Goal: Information Seeking & Learning: Learn about a topic

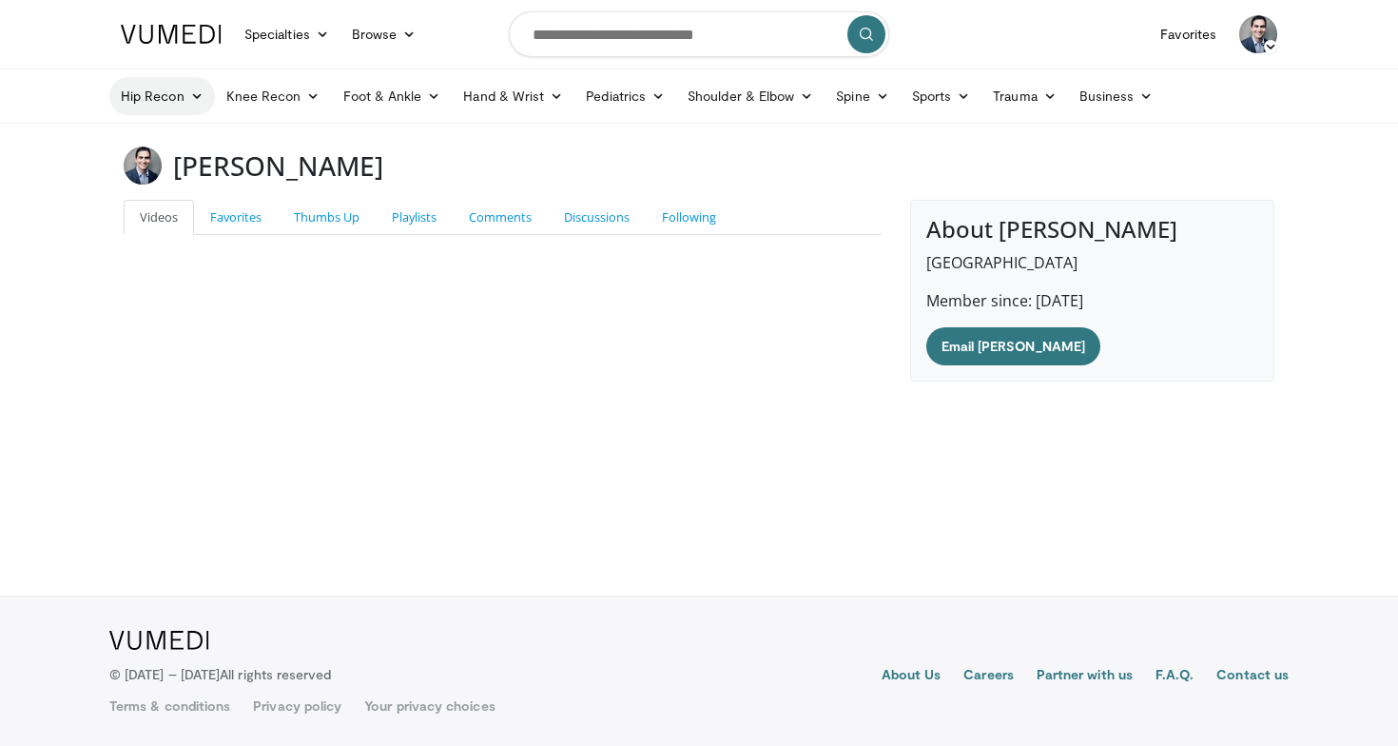
click at [192, 101] on icon at bounding box center [196, 95] width 13 height 13
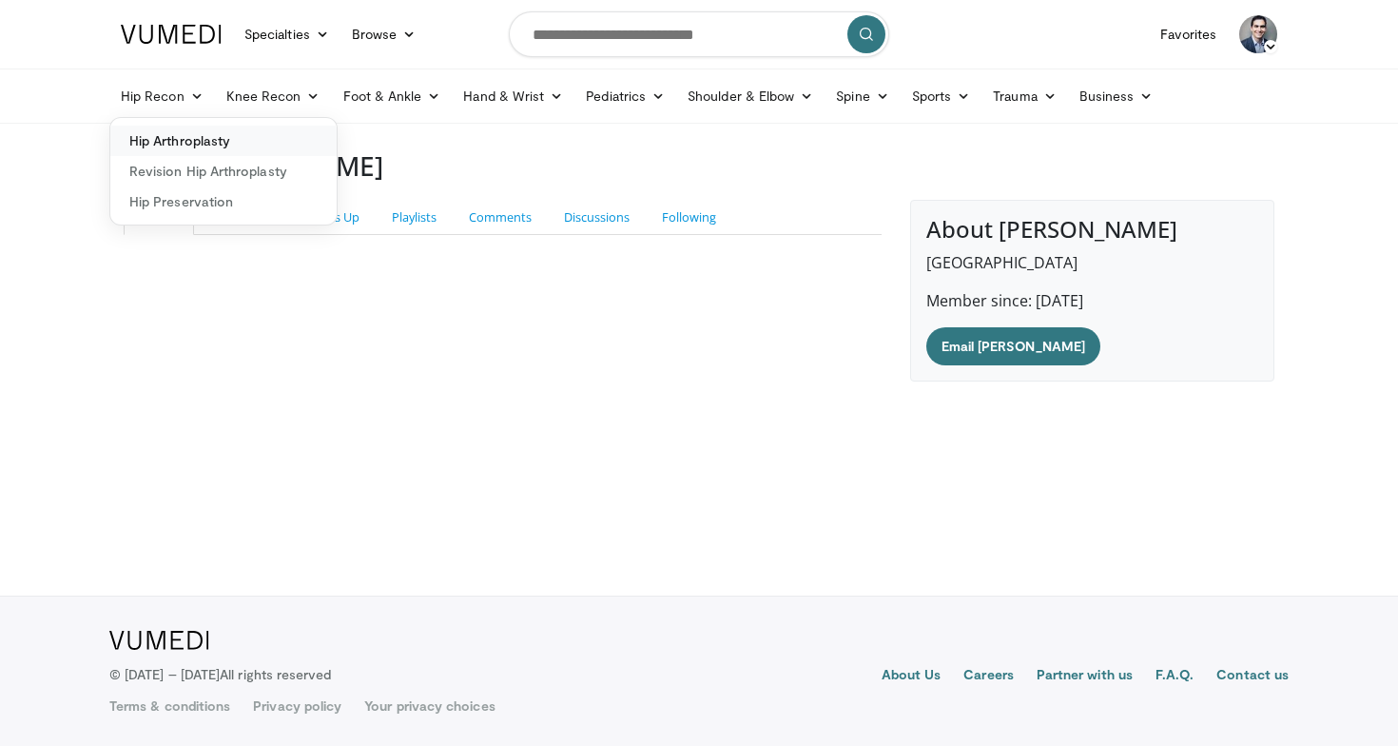
click at [178, 132] on link "Hip Arthroplasty" at bounding box center [223, 141] width 226 height 30
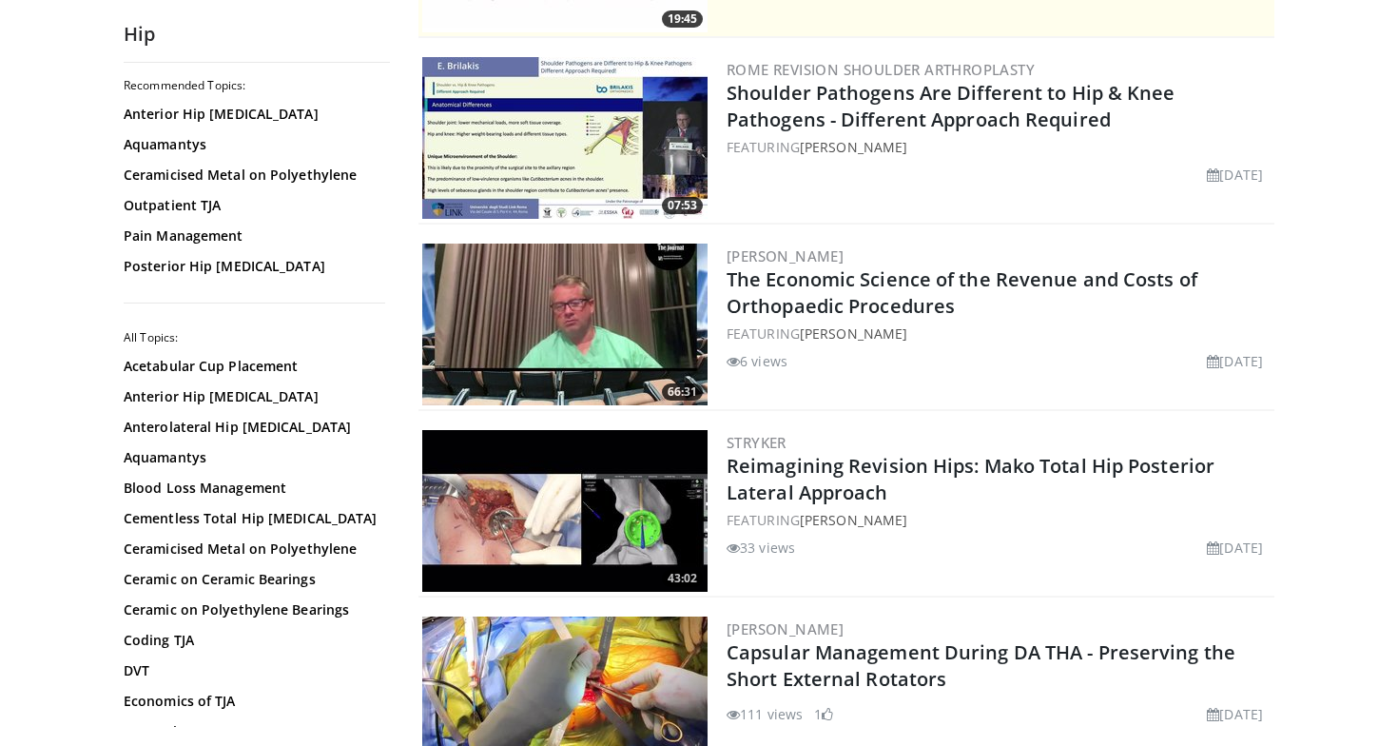
scroll to position [360, 0]
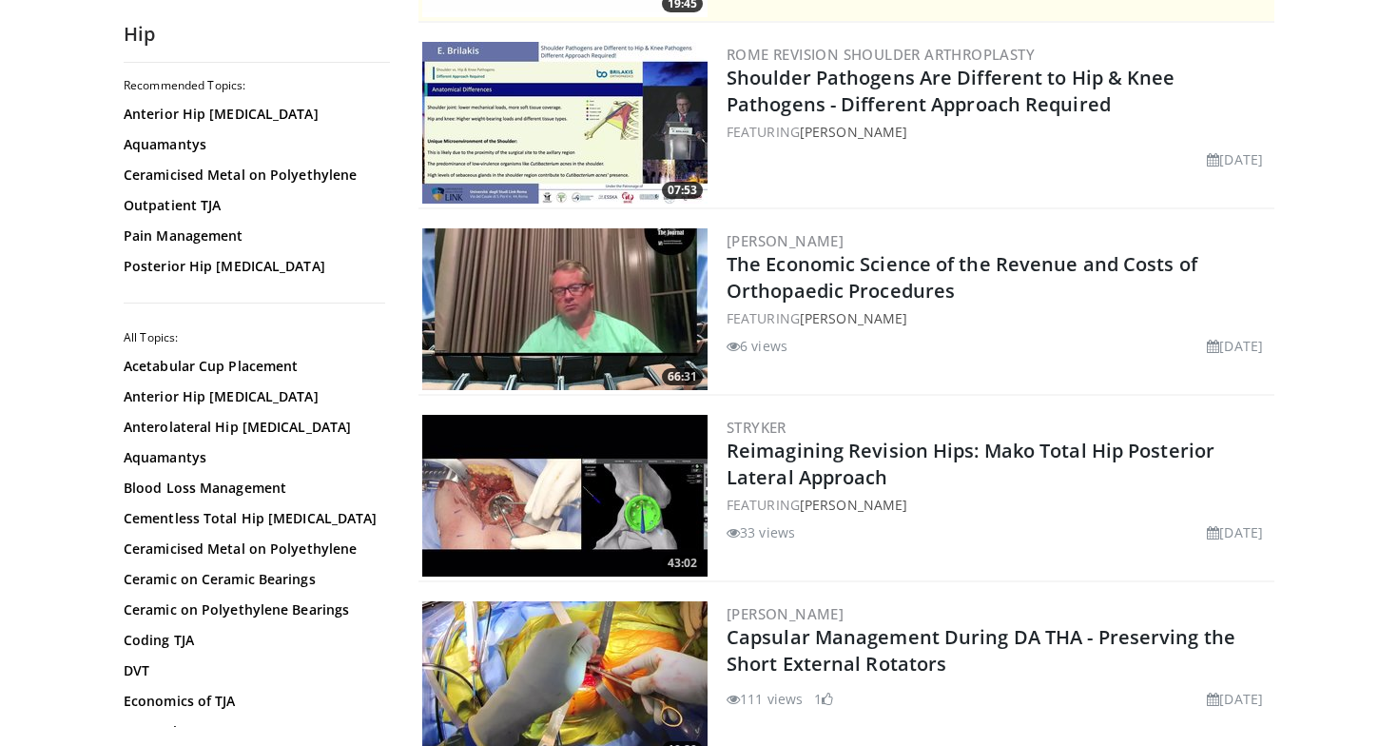
click at [510, 322] on img at bounding box center [564, 309] width 285 height 162
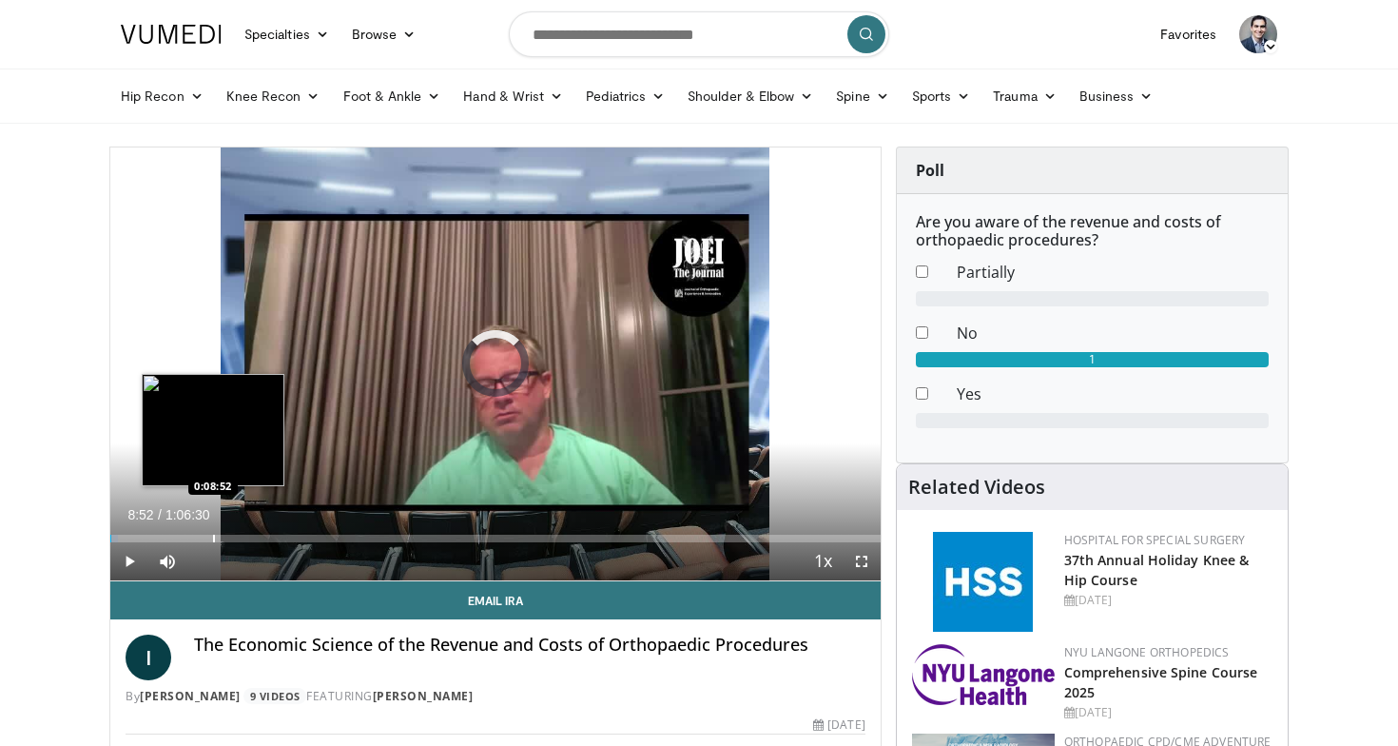
click at [213, 536] on div "Progress Bar" at bounding box center [214, 539] width 2 height 8
click at [193, 537] on div "Progress Bar" at bounding box center [194, 539] width 2 height 8
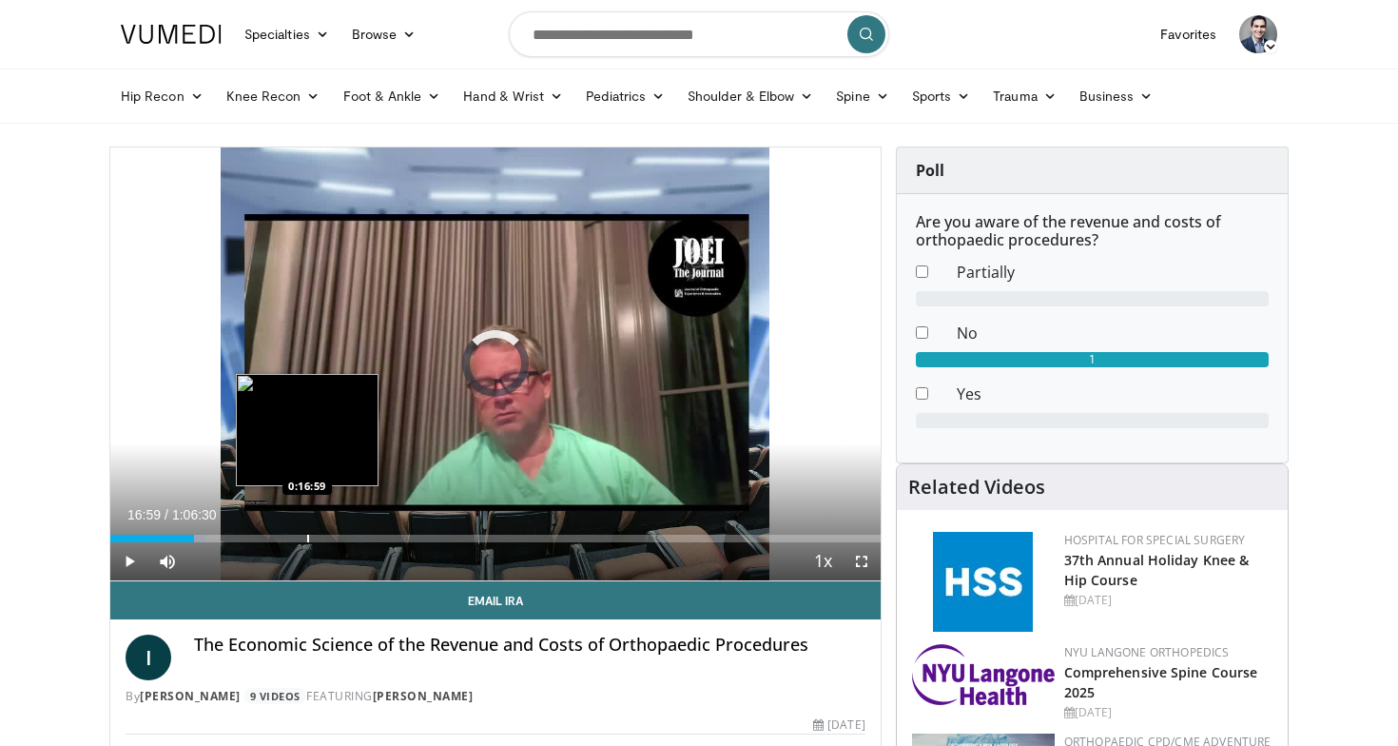
click at [307, 535] on div "Progress Bar" at bounding box center [308, 539] width 2 height 8
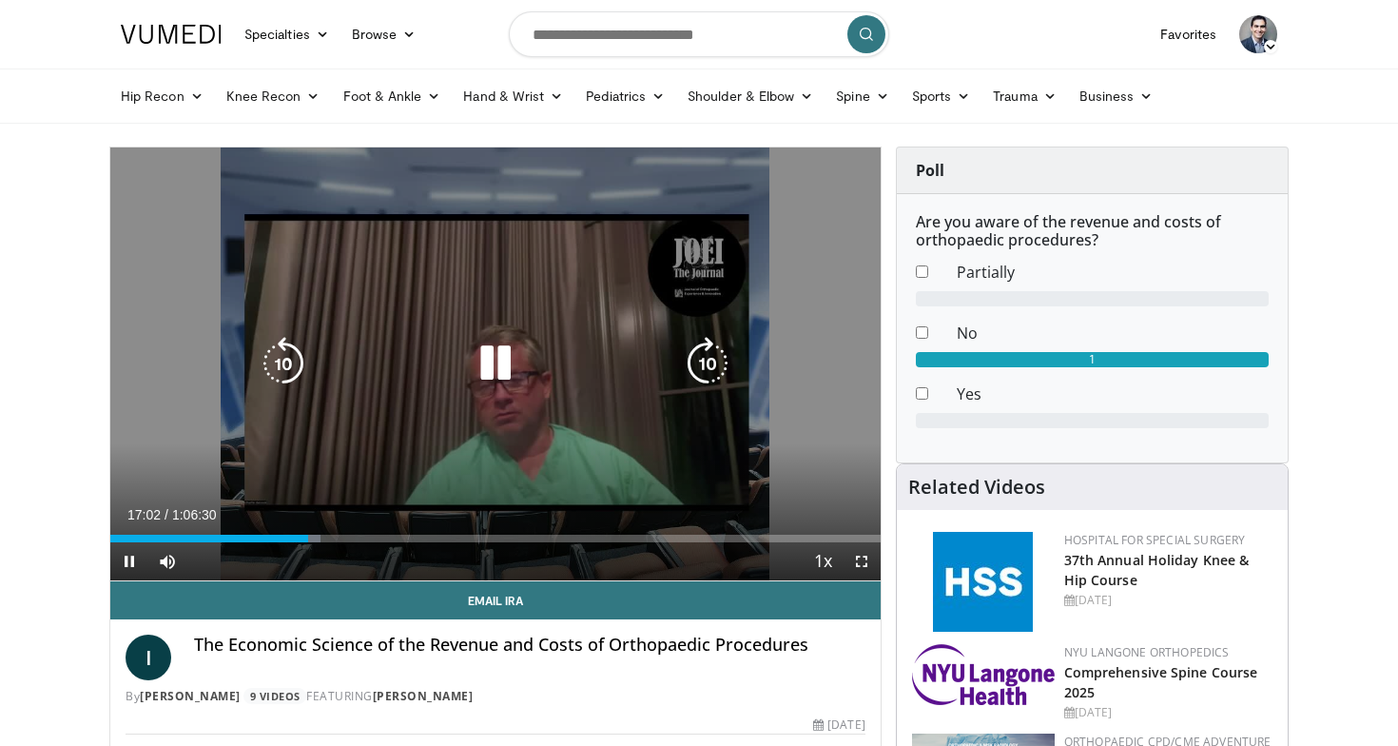
click at [386, 524] on div "Loaded : 27.27% 0:17:02 0:24:18" at bounding box center [495, 533] width 770 height 18
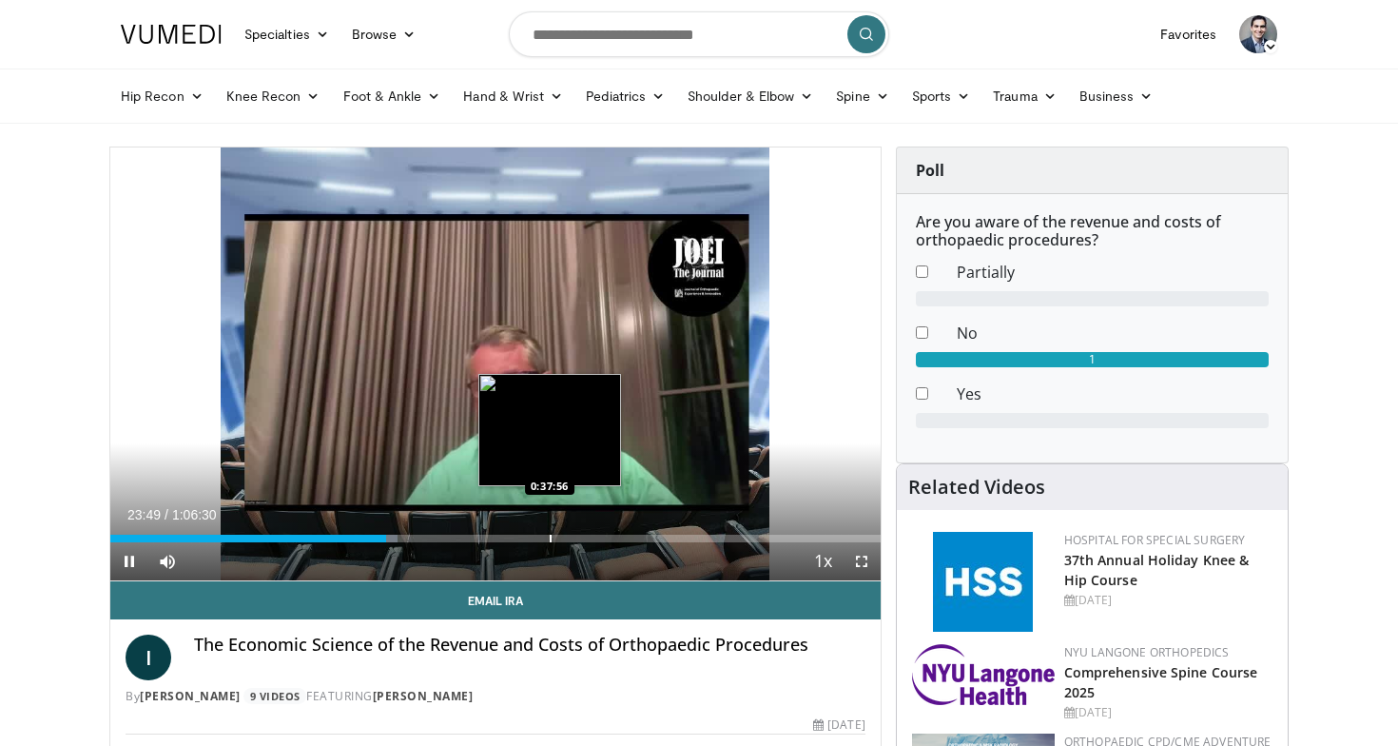
click at [550, 535] on div "Progress Bar" at bounding box center [551, 539] width 2 height 8
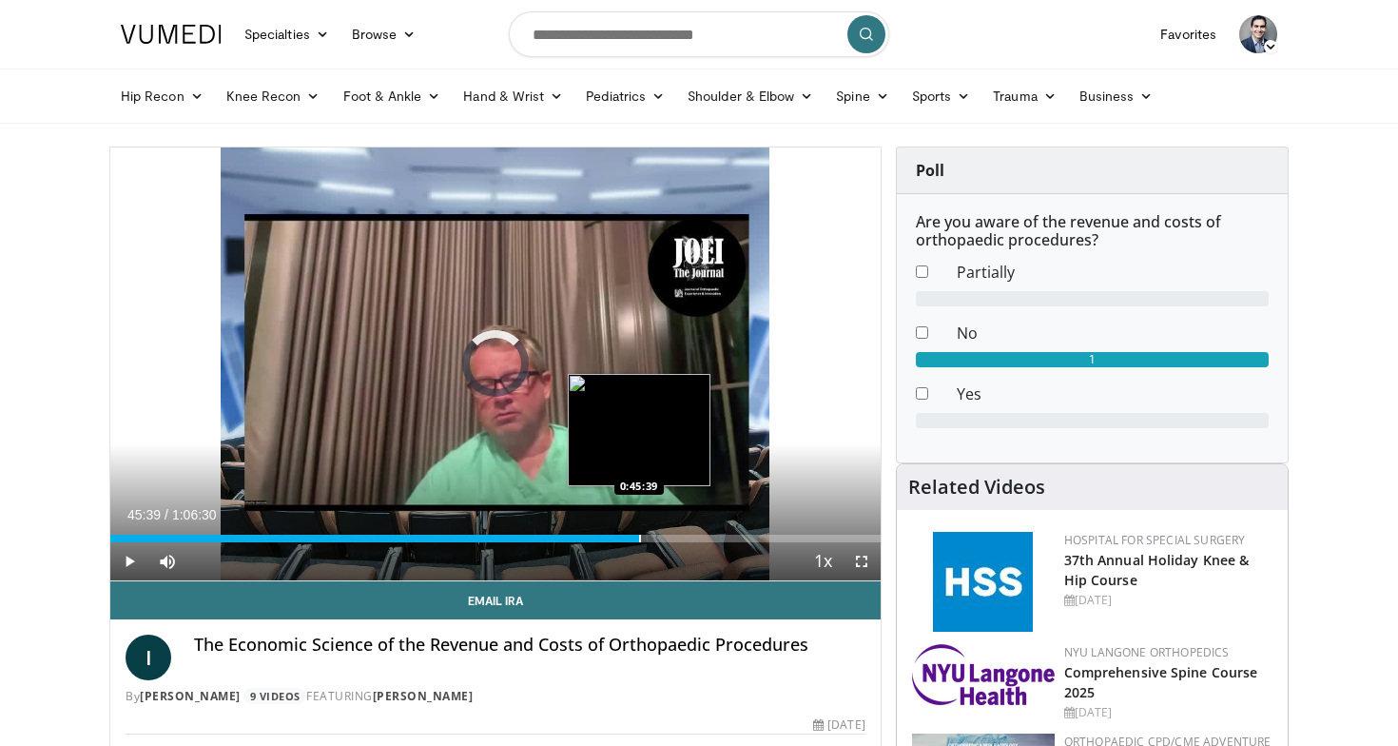
click at [639, 528] on div "Loaded : 58.55% 0:45:39 0:45:39" at bounding box center [495, 533] width 770 height 18
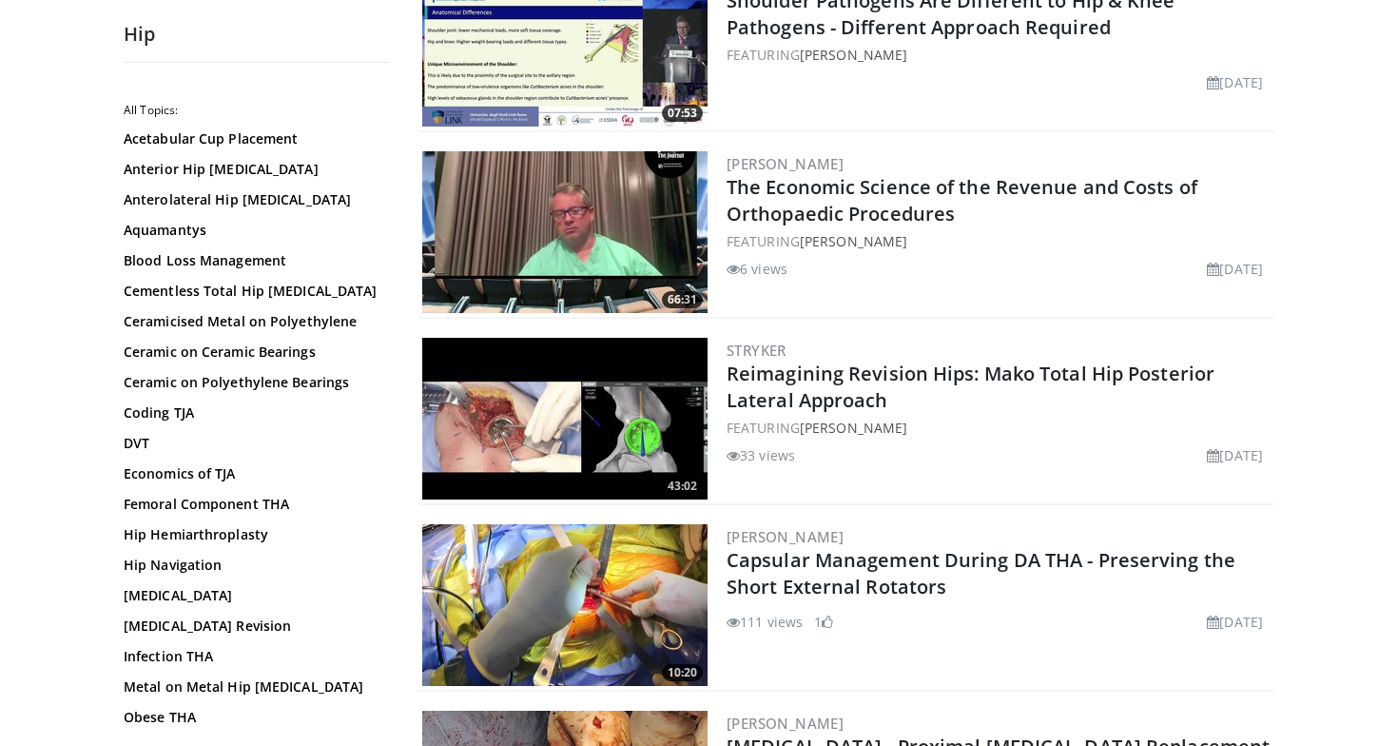
scroll to position [584, 0]
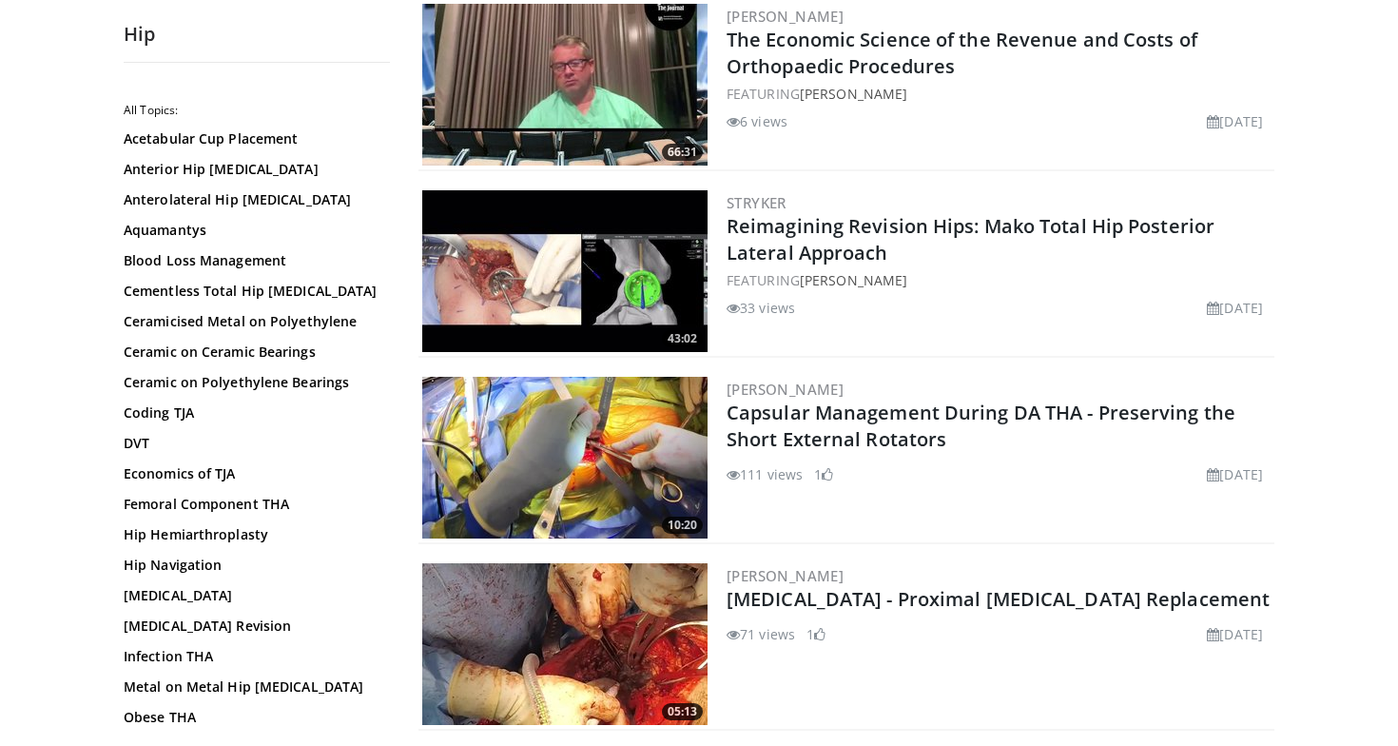
click at [589, 476] on img at bounding box center [564, 458] width 285 height 162
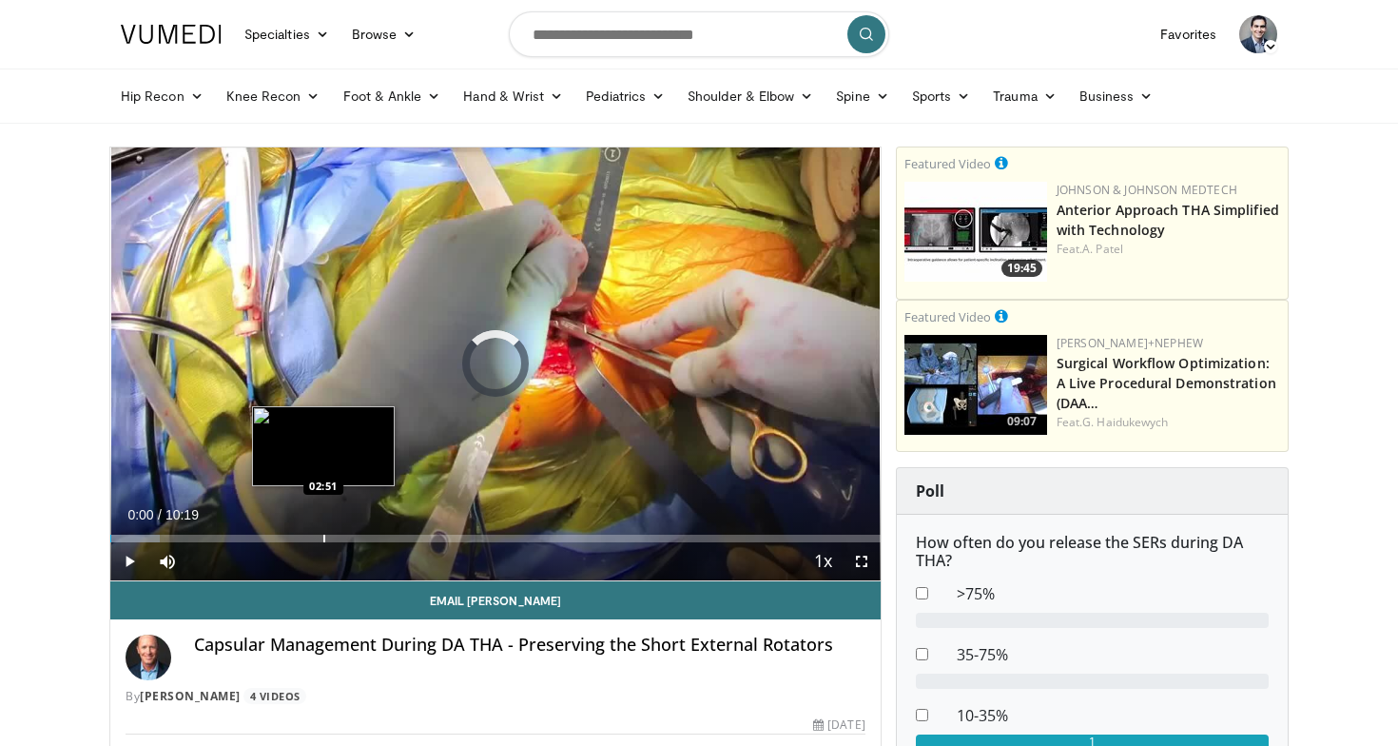
click at [323, 535] on div "Progress Bar" at bounding box center [324, 539] width 2 height 8
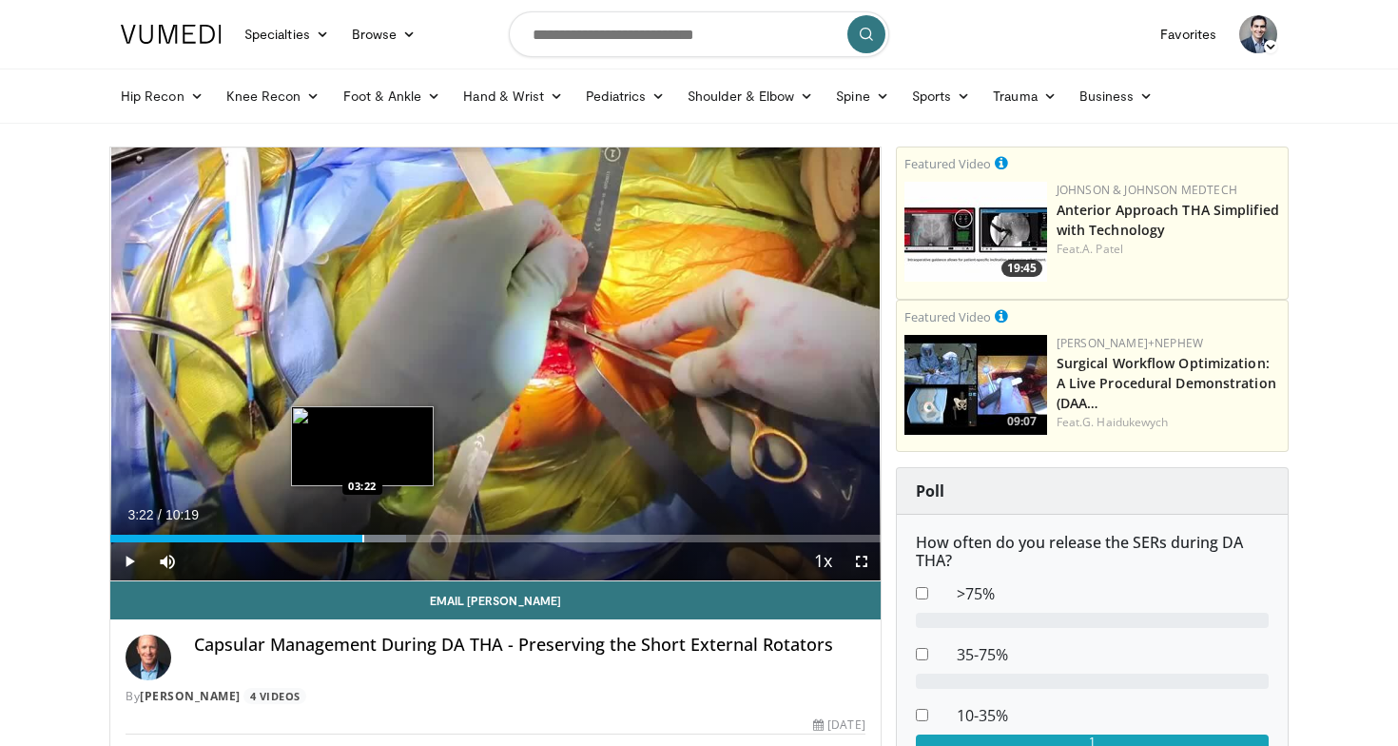
click at [362, 540] on div "Progress Bar" at bounding box center [363, 539] width 2 height 8
click at [399, 541] on div "Loaded : 38.40% 03:23 03:43" at bounding box center [495, 539] width 770 height 8
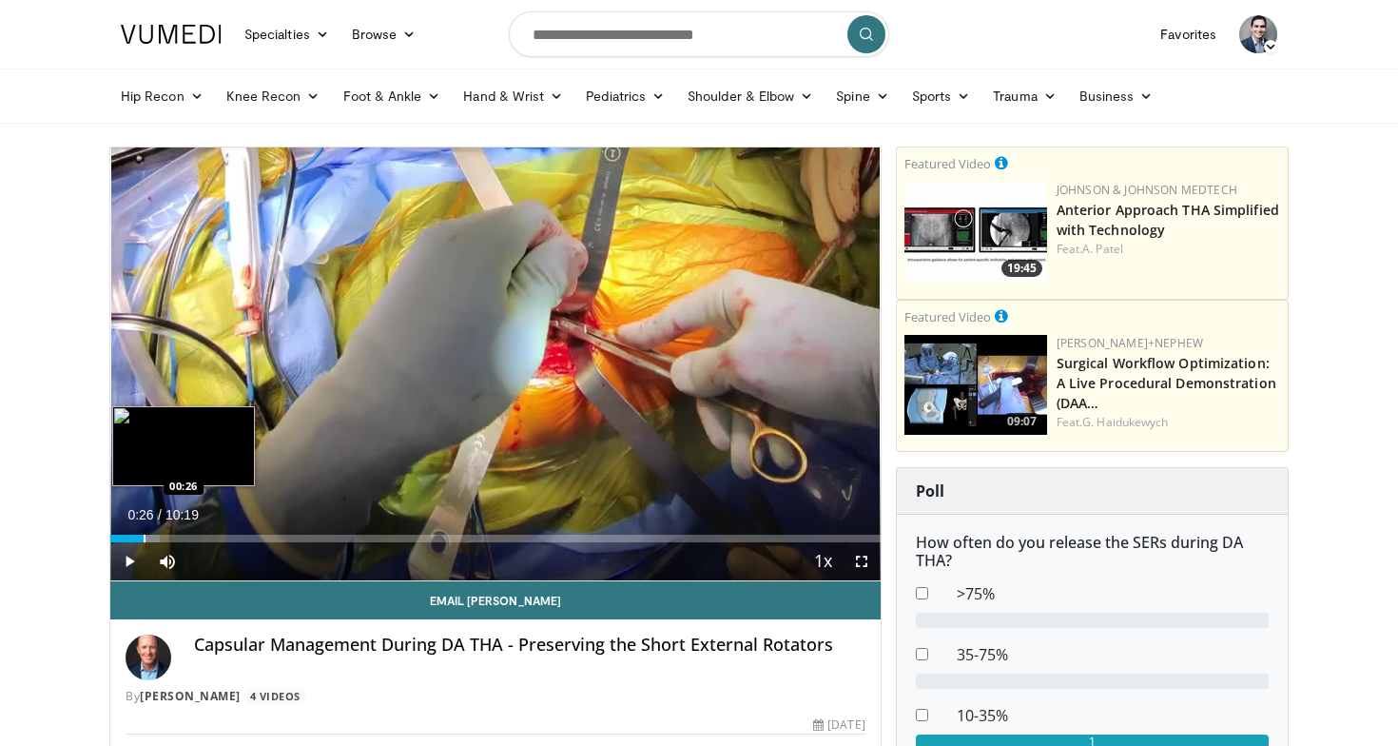
click at [144, 540] on div "Progress Bar" at bounding box center [145, 539] width 2 height 8
click at [135, 537] on div "Progress Bar" at bounding box center [136, 539] width 2 height 8
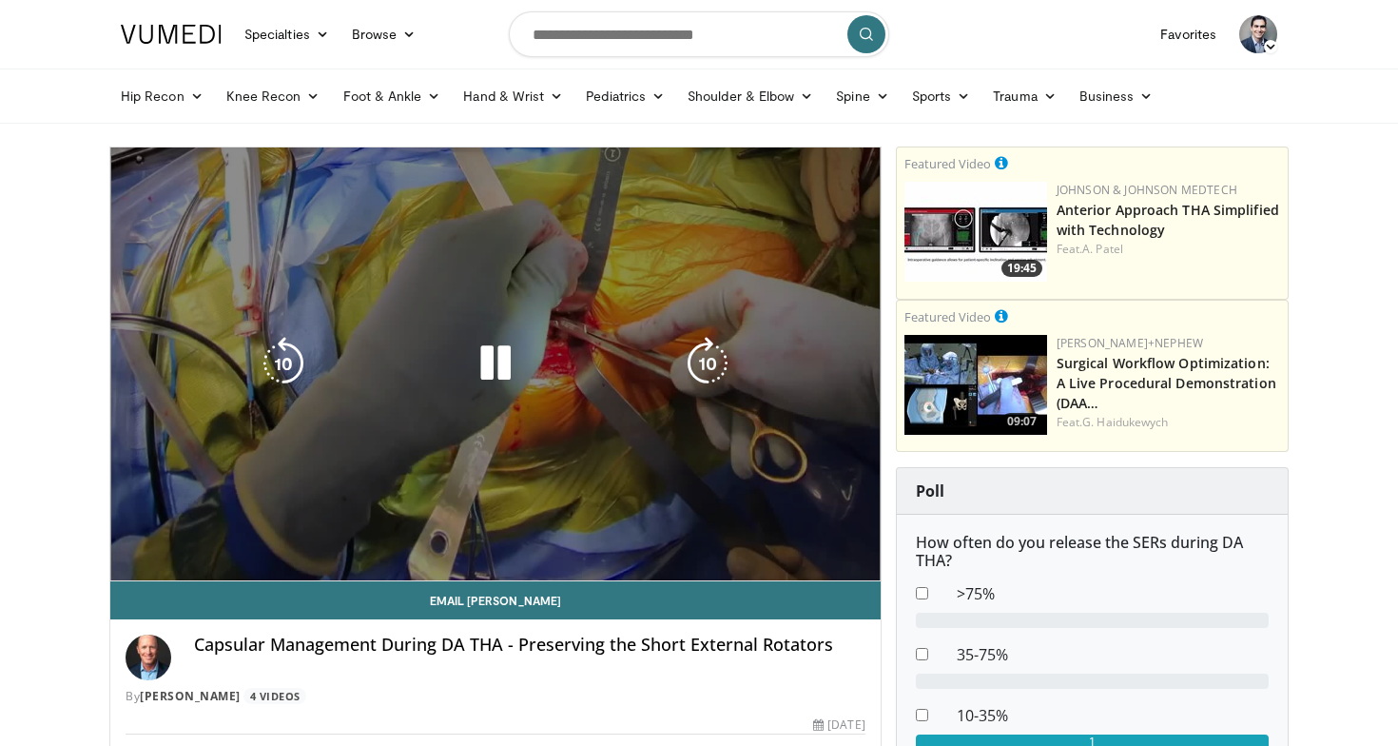
click at [123, 537] on video-js "**********" at bounding box center [495, 364] width 770 height 434
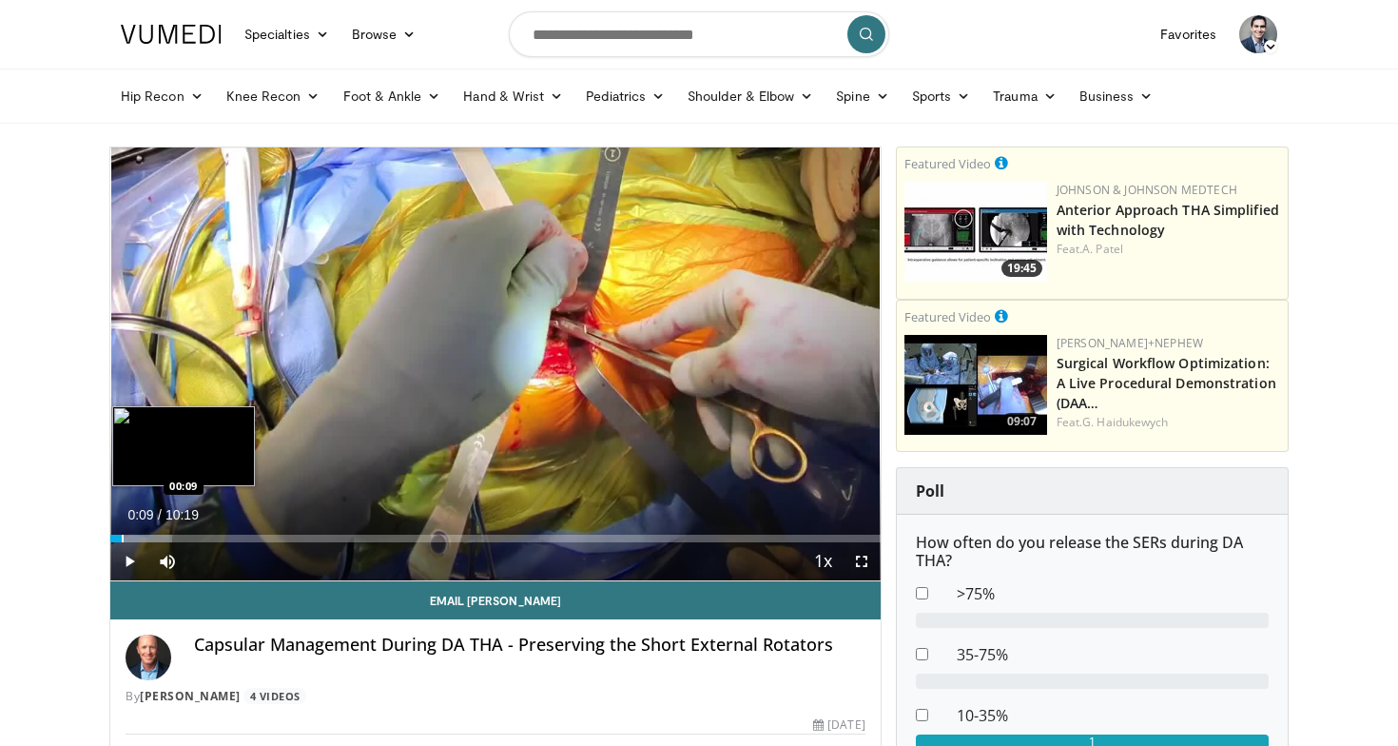
click at [122, 535] on div "Progress Bar" at bounding box center [123, 539] width 2 height 8
click at [118, 537] on div "Progress Bar" at bounding box center [119, 539] width 2 height 8
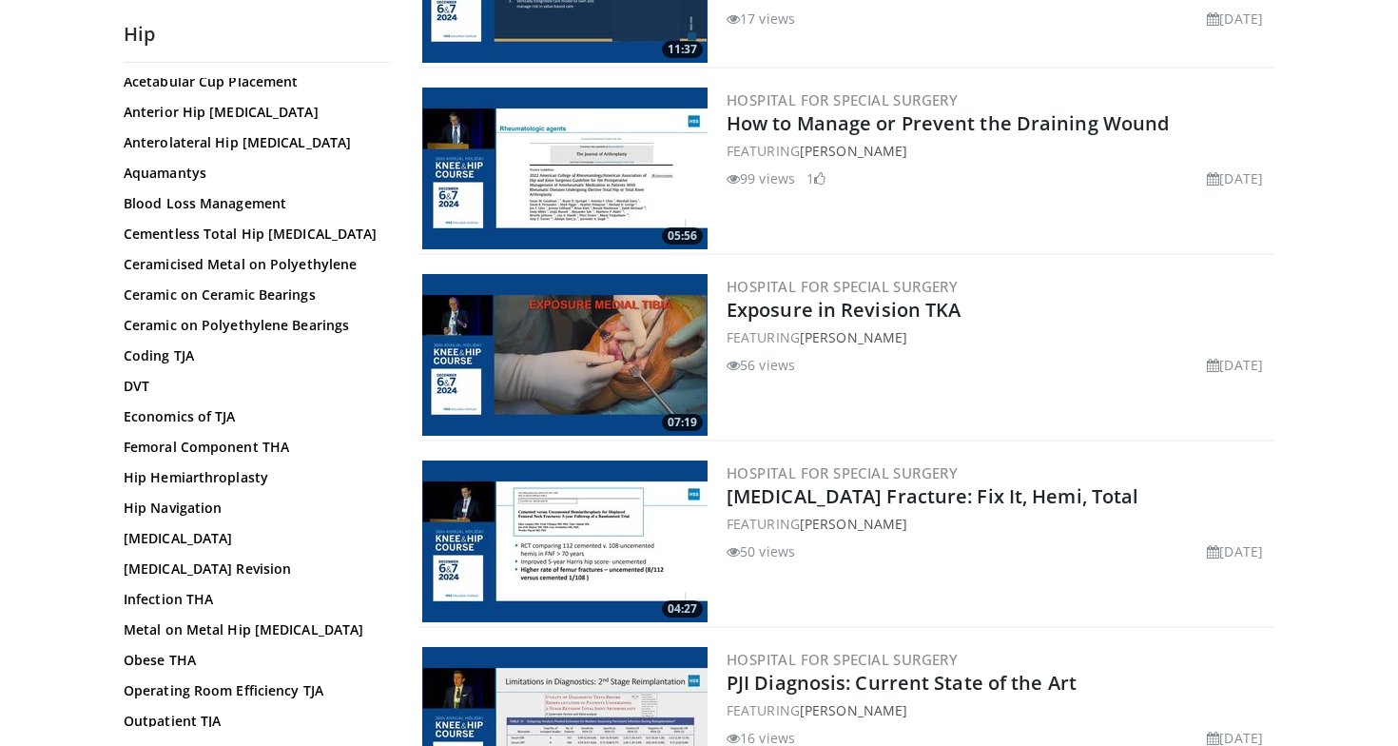
scroll to position [210, 0]
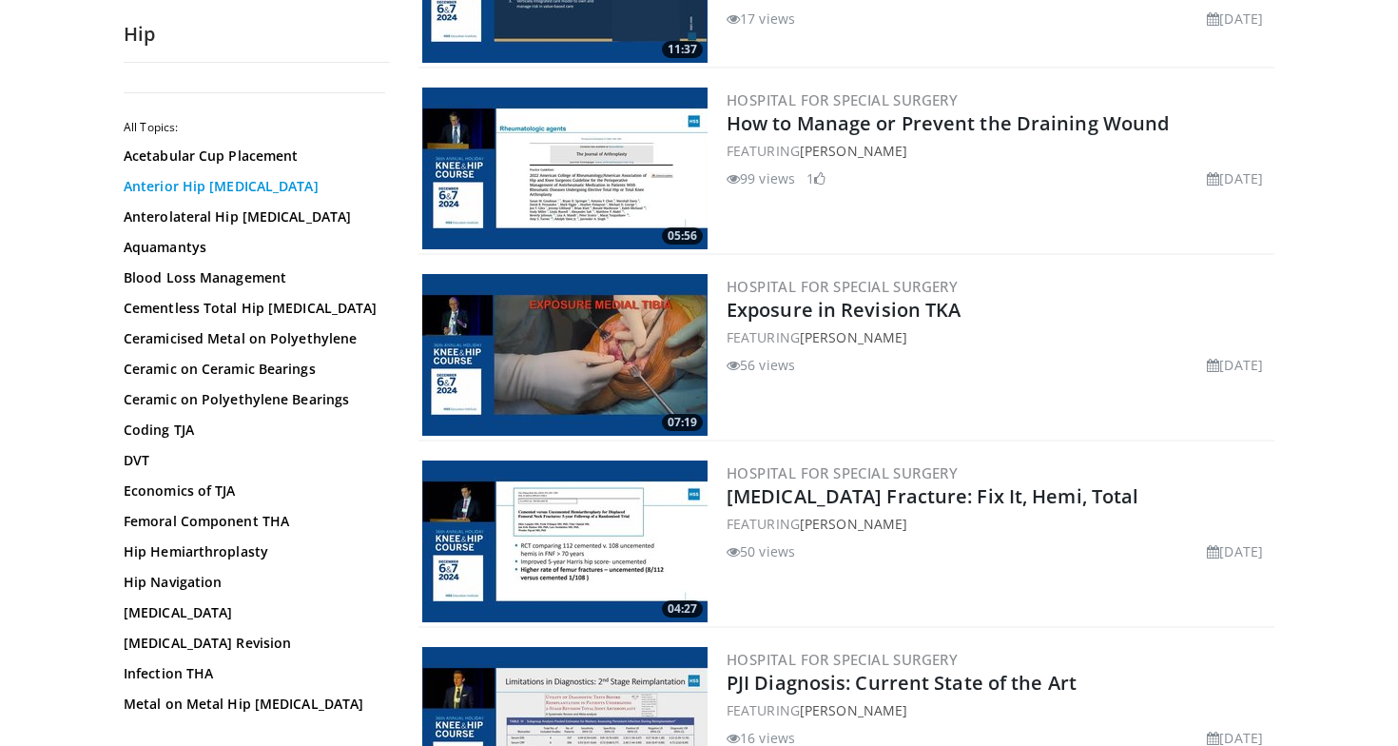
click at [180, 186] on link "Anterior Hip [MEDICAL_DATA]" at bounding box center [252, 186] width 257 height 19
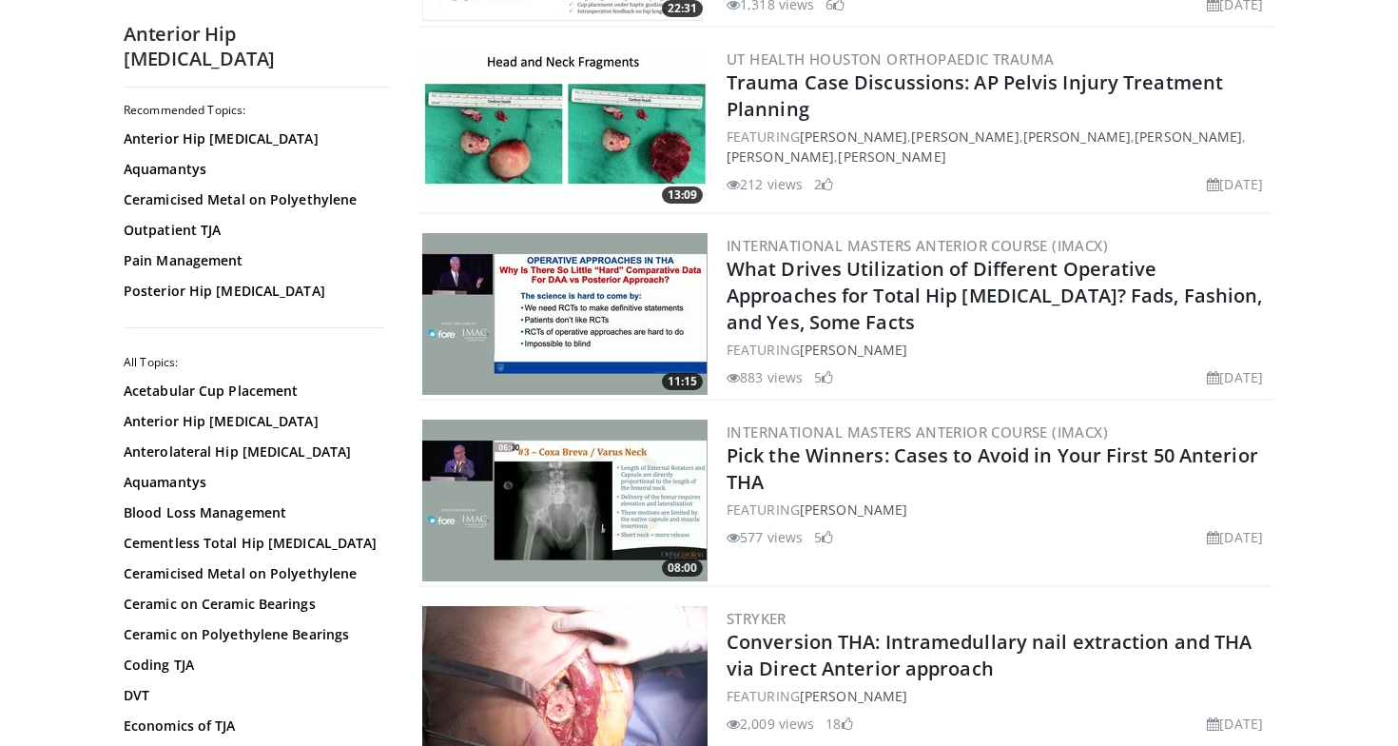
scroll to position [2969, 0]
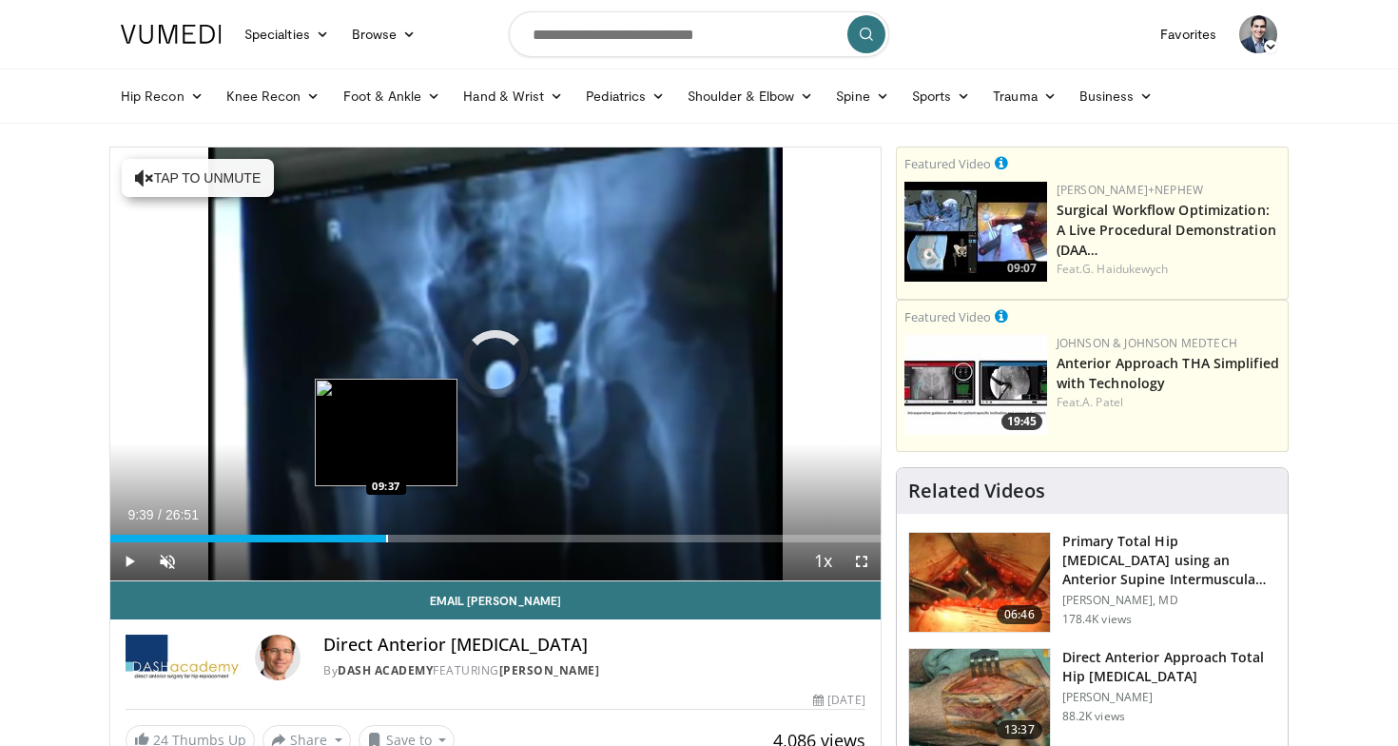
click at [386, 532] on div "Loaded : 2.47% 09:39 09:37" at bounding box center [495, 533] width 770 height 18
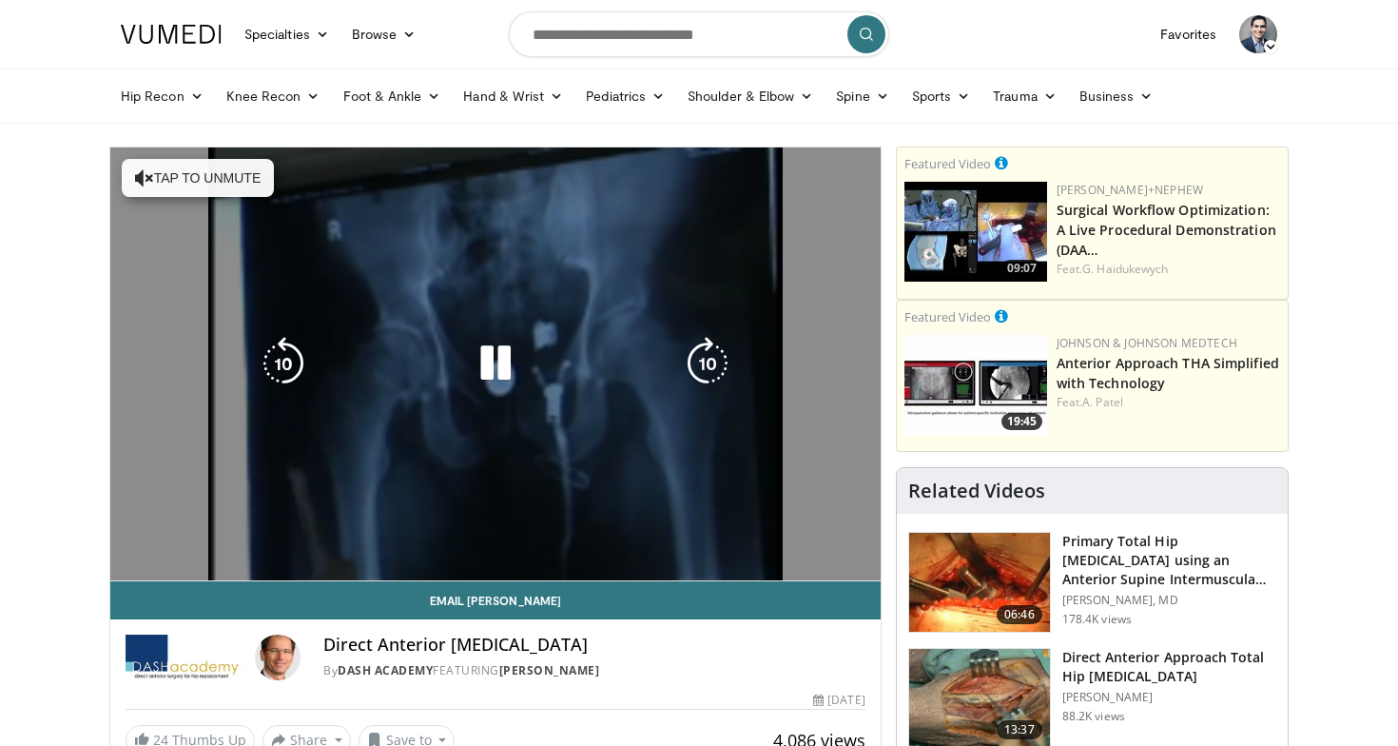
click at [426, 529] on video-js "**********" at bounding box center [495, 364] width 770 height 434
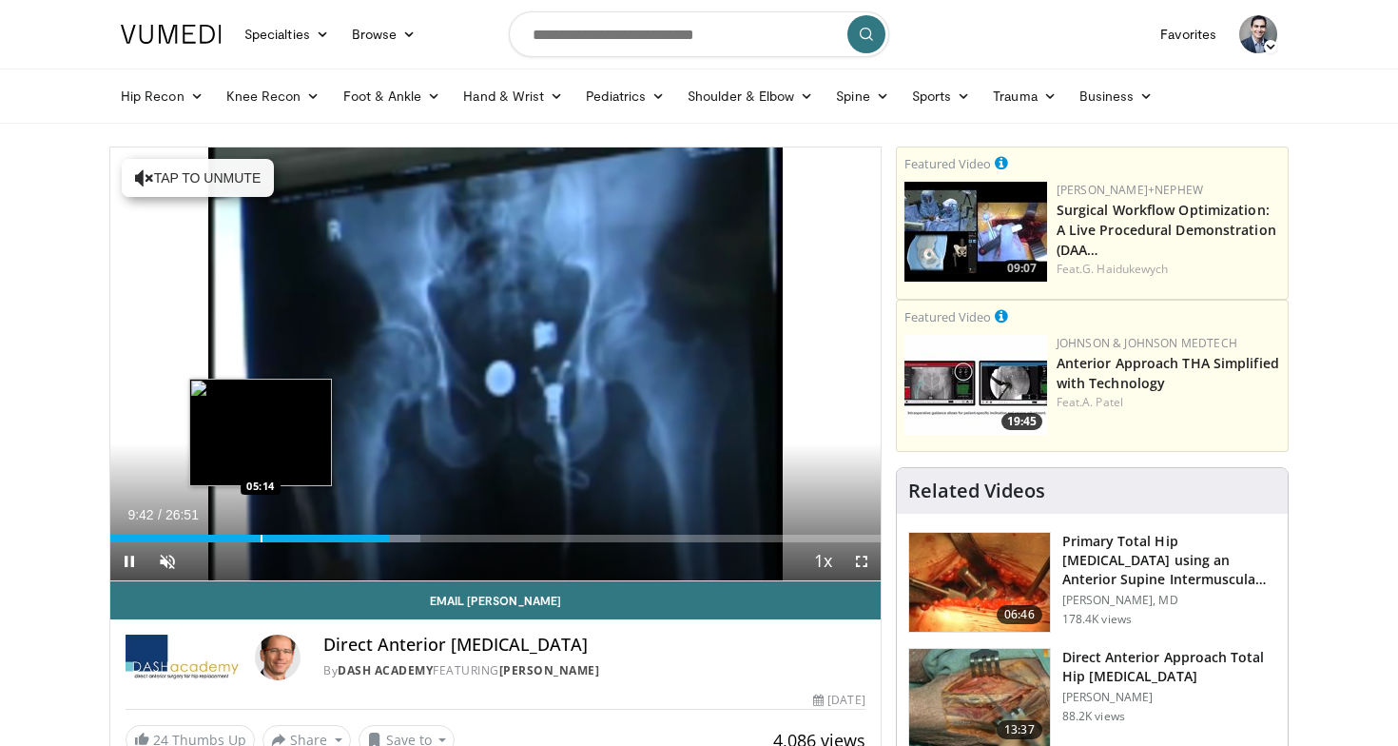
click at [261, 533] on div "Loaded : 40.26% 09:42 05:14" at bounding box center [495, 533] width 770 height 18
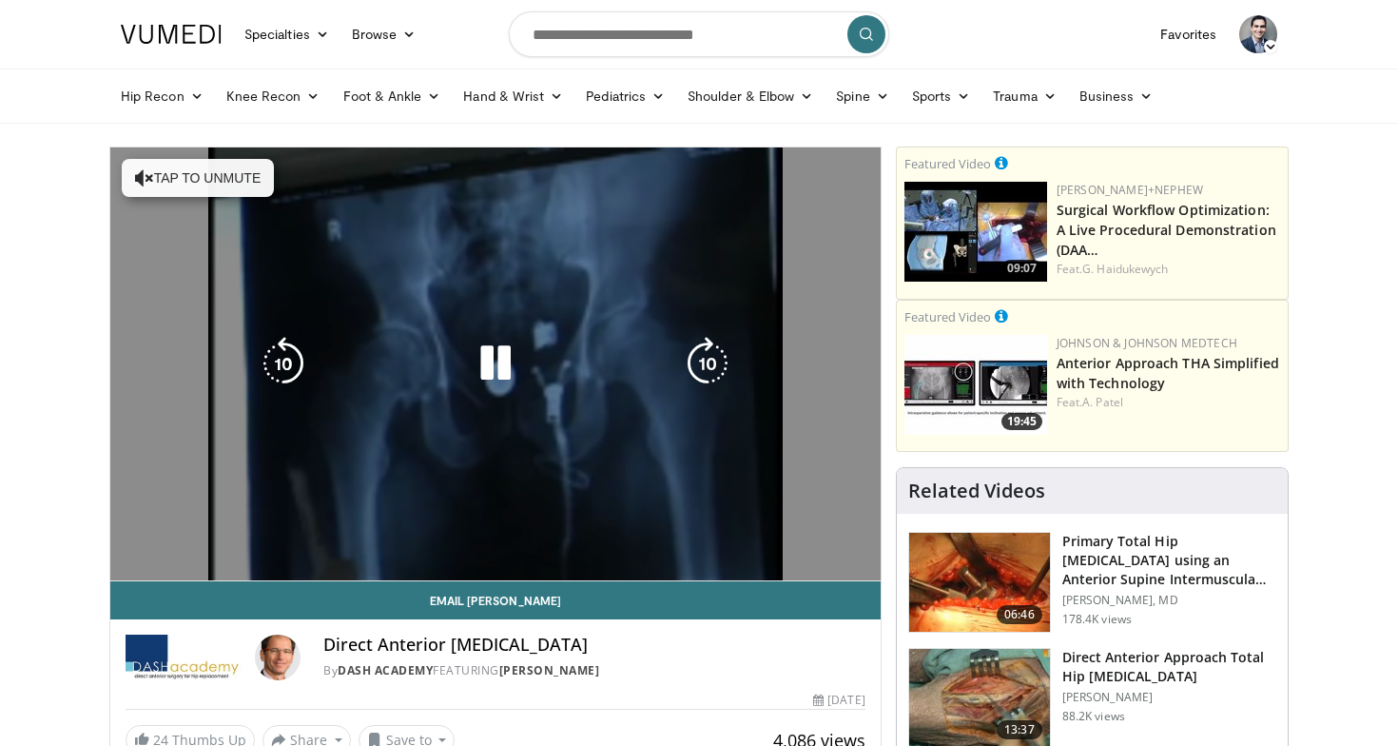
click at [261, 533] on div "10 seconds Tap to unmute" at bounding box center [495, 363] width 770 height 433
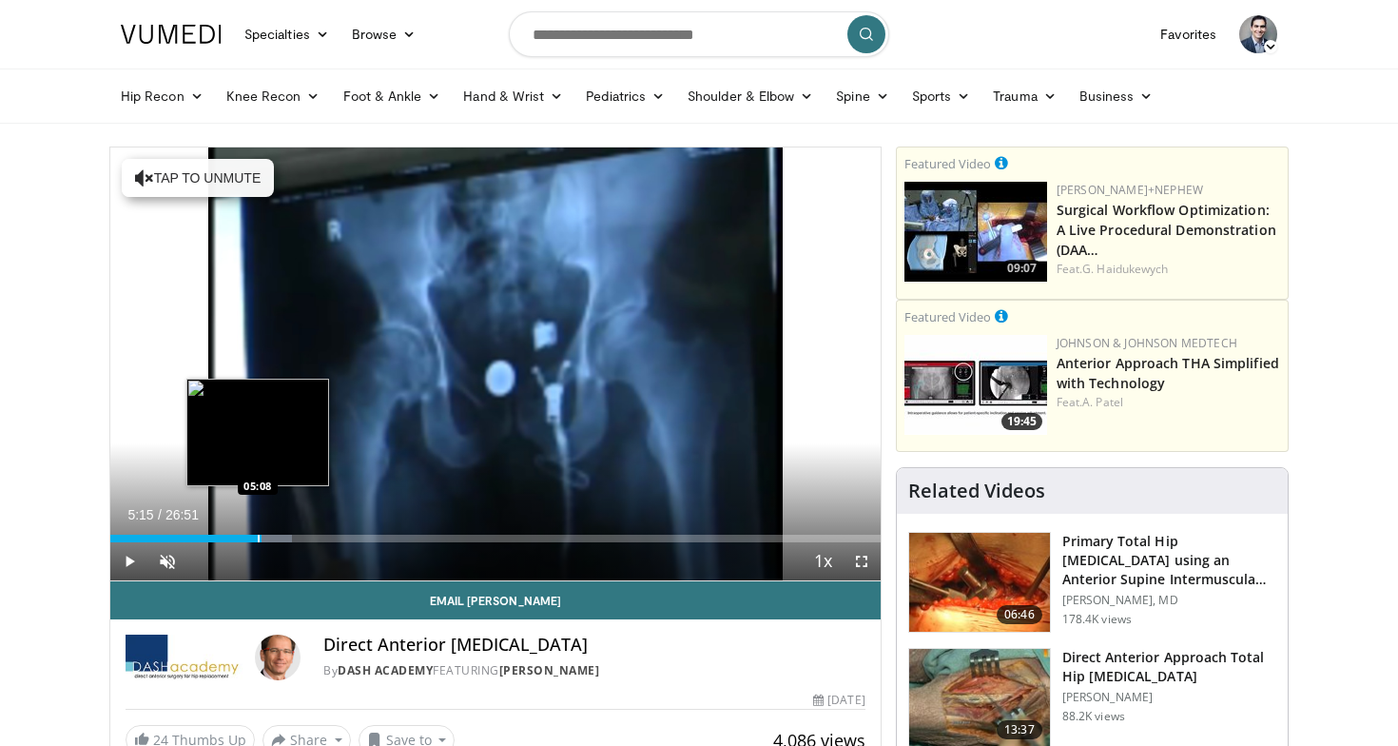
click at [258, 535] on div "Progress Bar" at bounding box center [259, 539] width 2 height 8
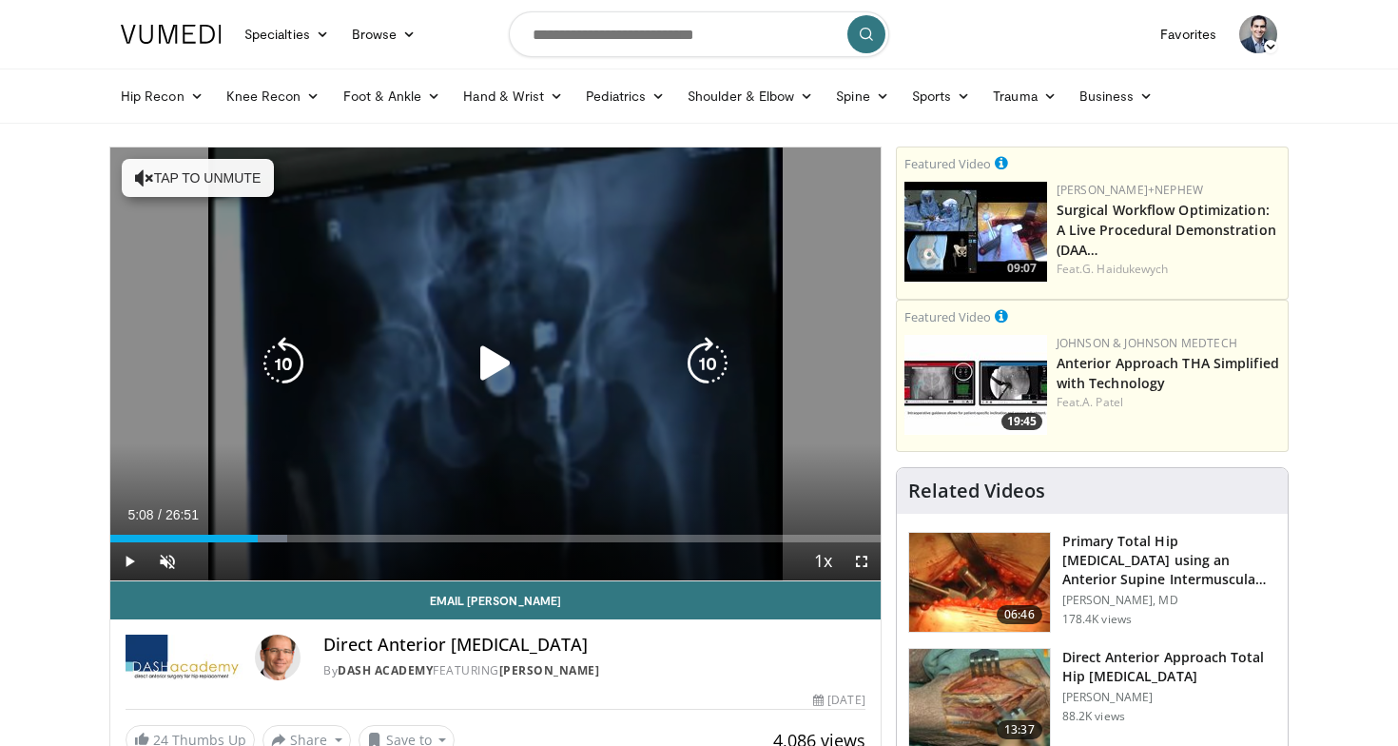
click at [270, 437] on div "10 seconds Tap to unmute" at bounding box center [495, 363] width 770 height 433
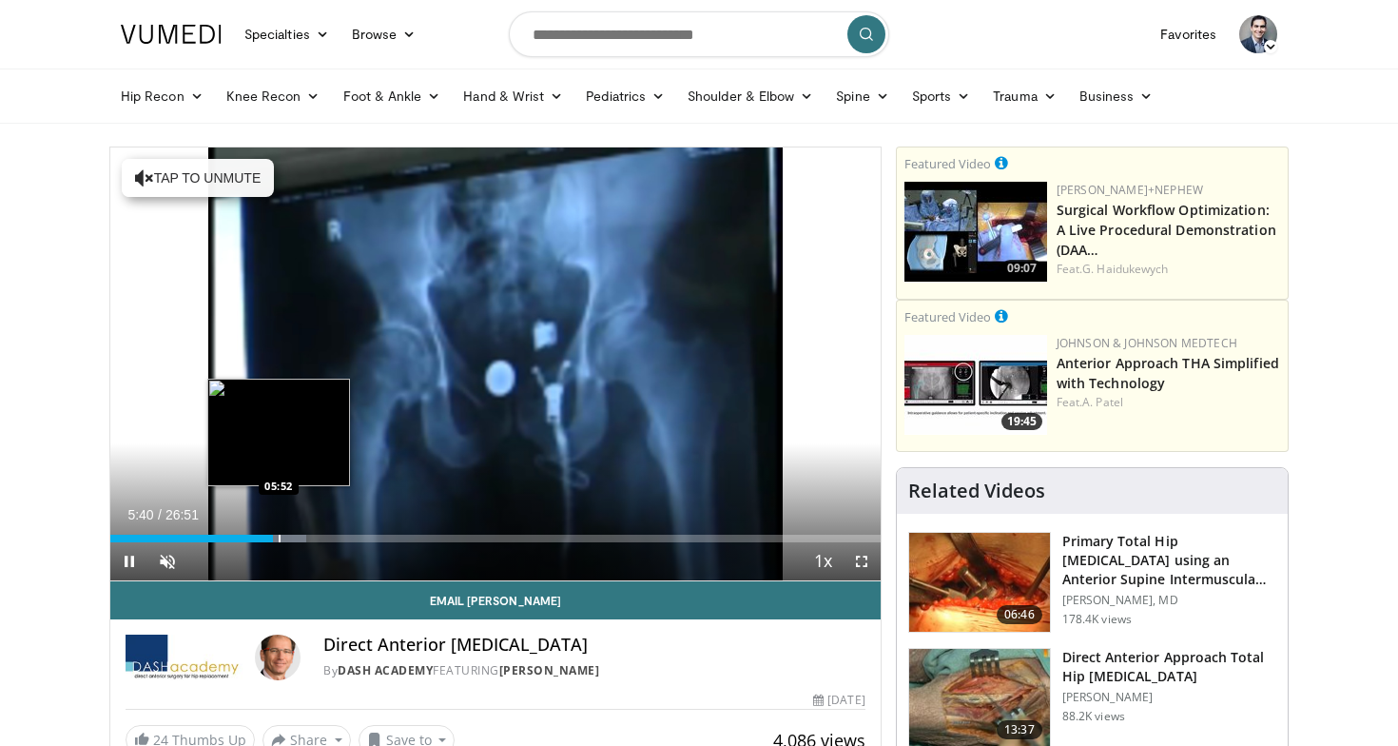
click at [279, 539] on div "Progress Bar" at bounding box center [280, 539] width 2 height 8
click at [290, 540] on div "Progress Bar" at bounding box center [291, 539] width 2 height 8
click at [305, 536] on div "Progress Bar" at bounding box center [306, 539] width 2 height 8
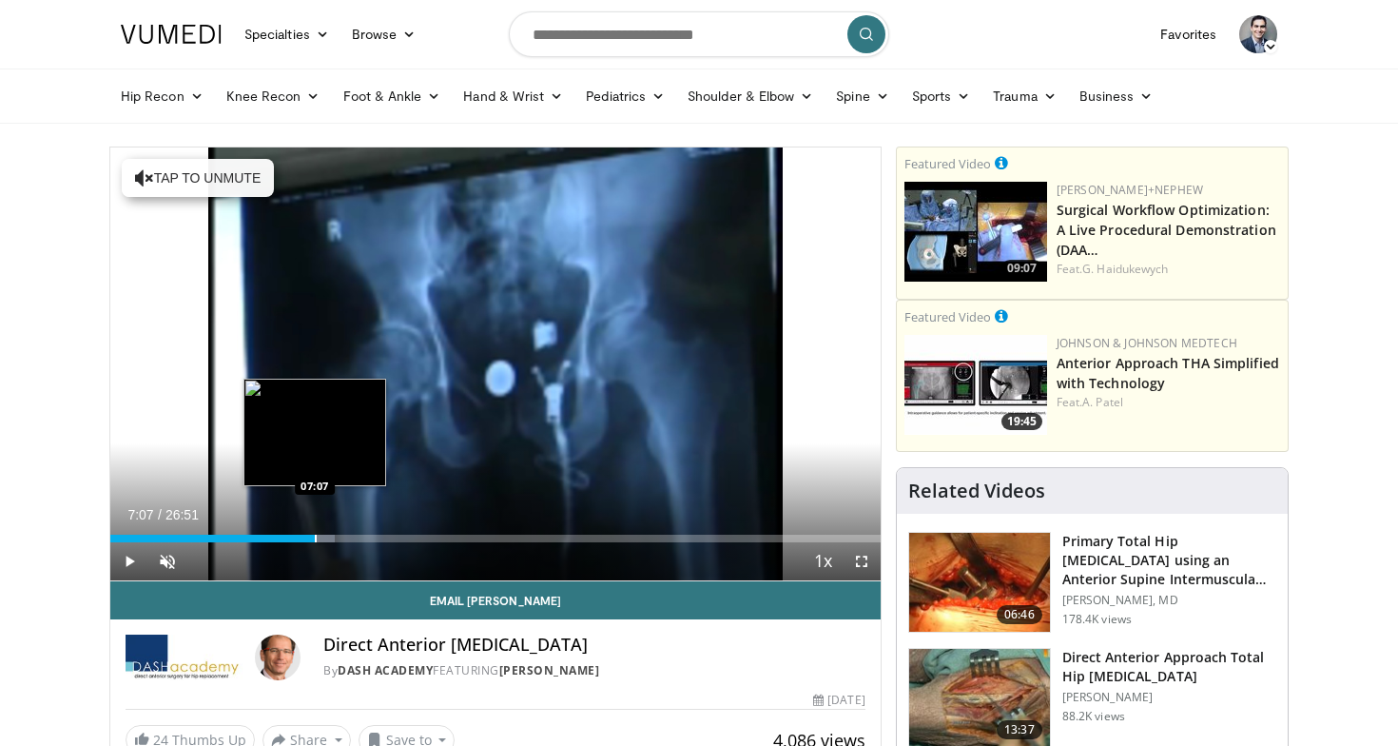
click at [315, 535] on div "Progress Bar" at bounding box center [316, 539] width 2 height 8
click at [318, 535] on div "Progress Bar" at bounding box center [319, 539] width 2 height 8
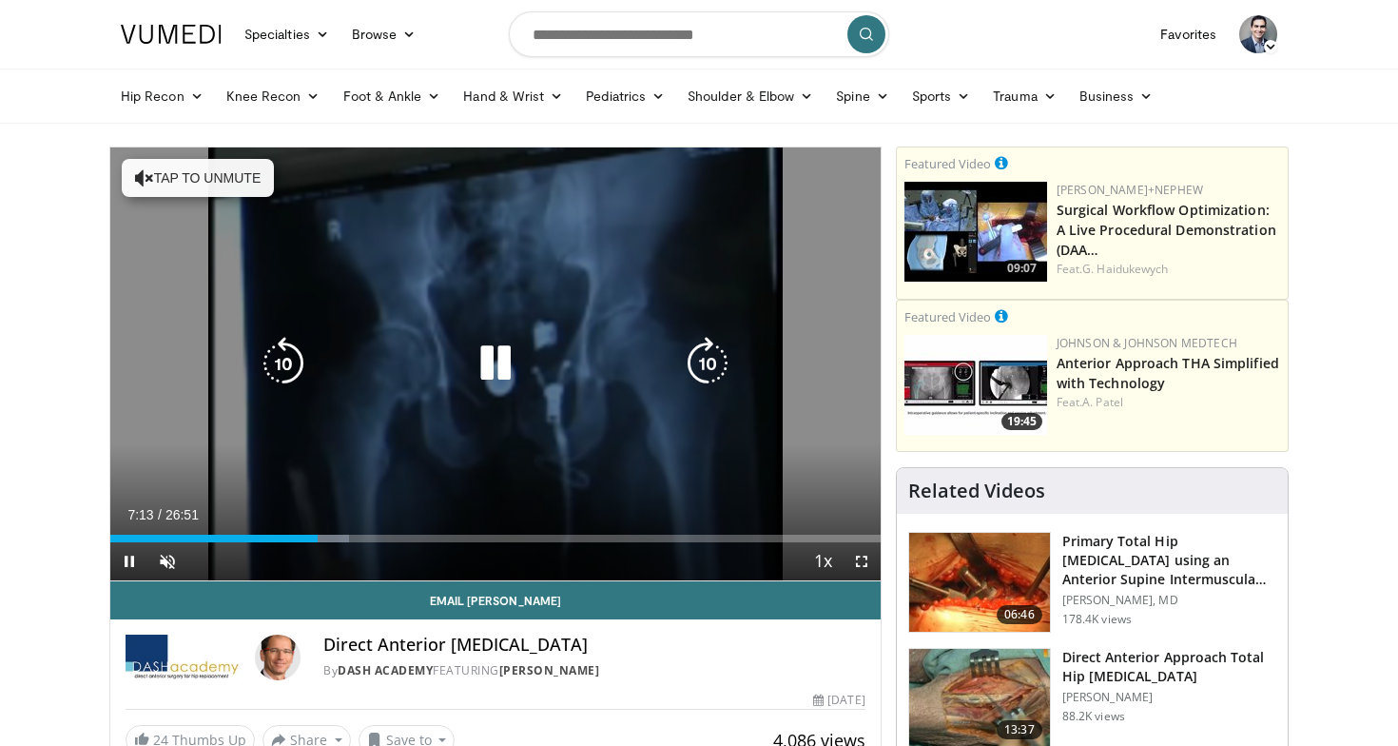
click at [326, 535] on div "10 seconds Tap to unmute" at bounding box center [495, 363] width 770 height 433
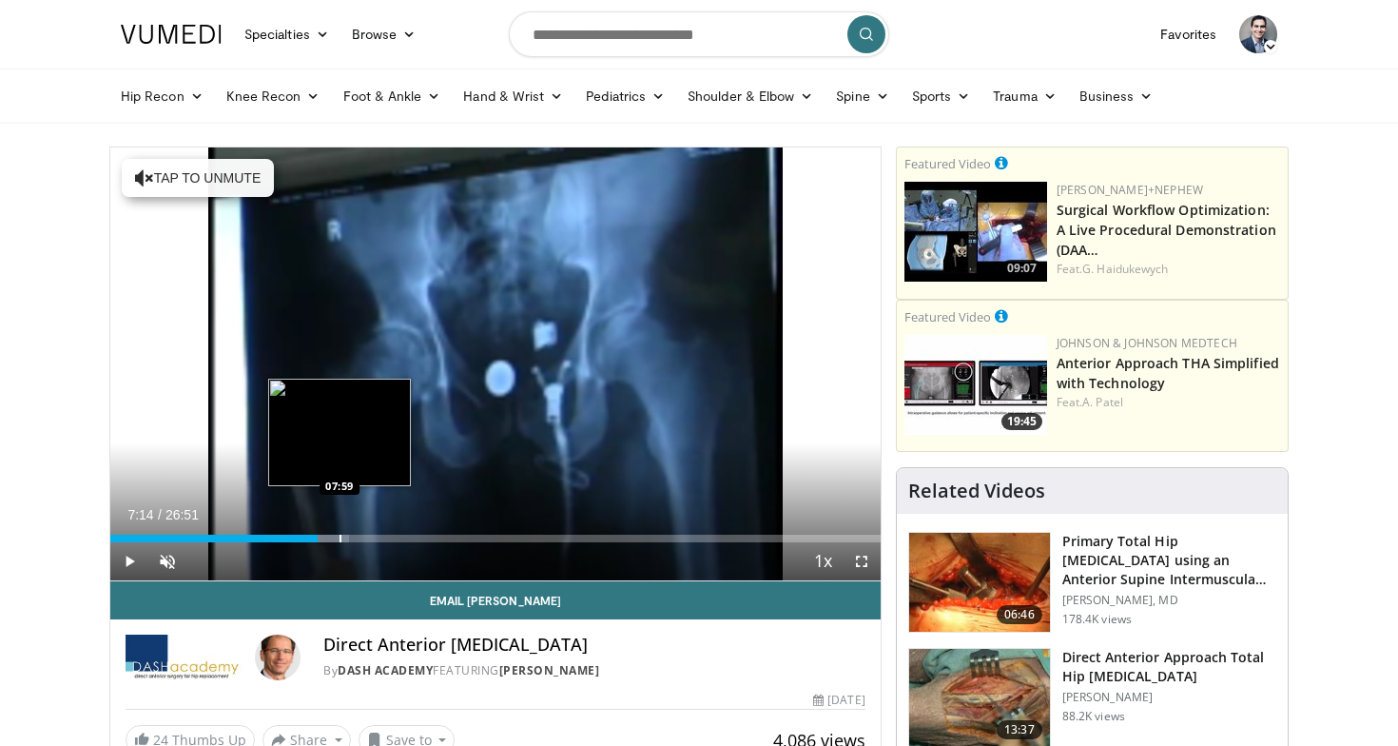
click at [340, 532] on div "Loaded : 30.97% 07:14 07:59" at bounding box center [495, 533] width 770 height 18
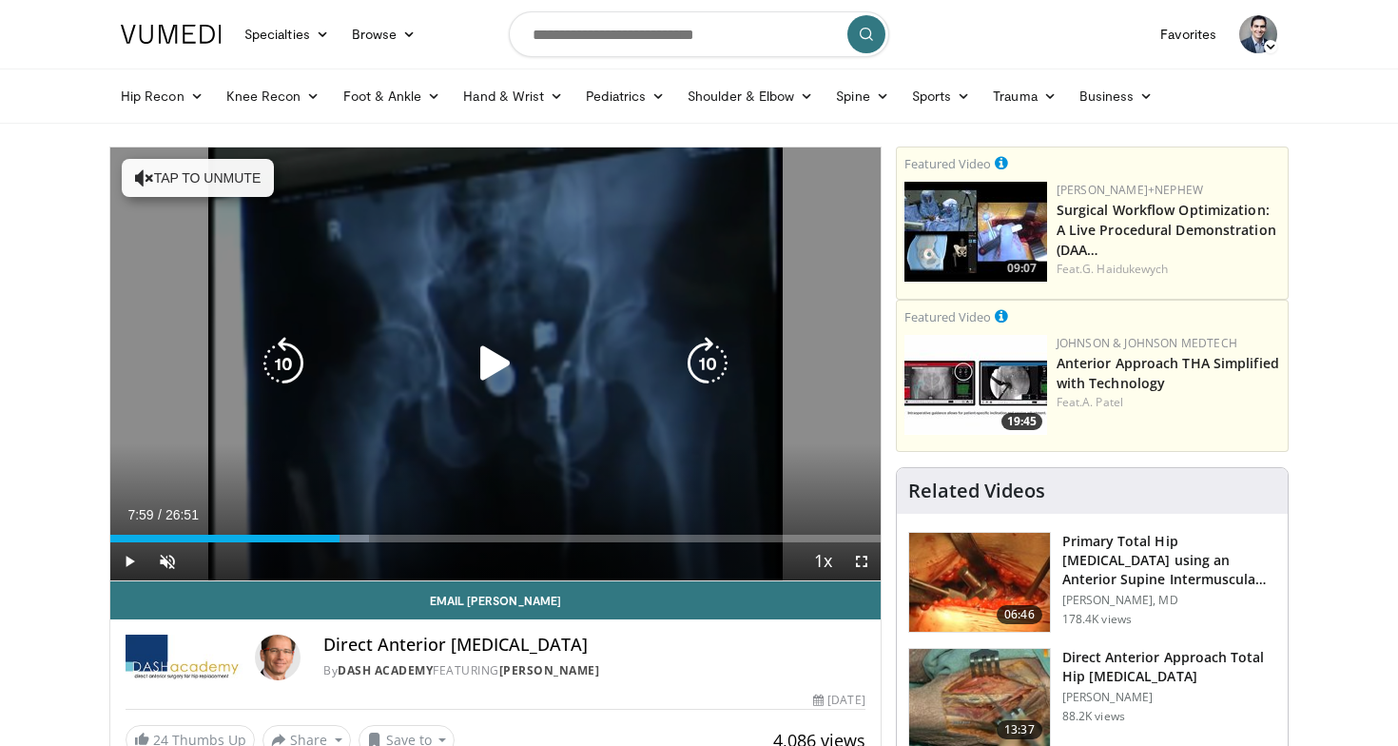
click at [362, 487] on div "10 seconds Tap to unmute" at bounding box center [495, 363] width 770 height 433
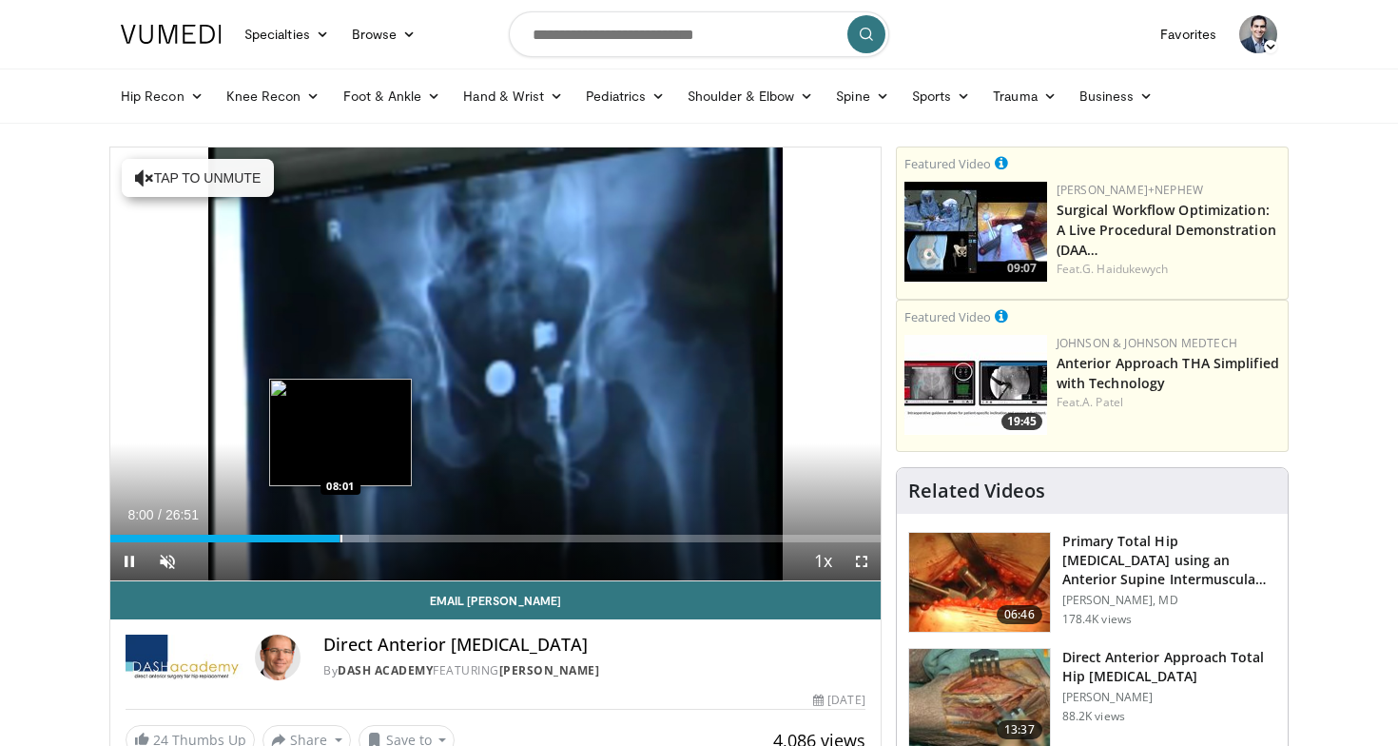
click at [341, 531] on div "Loaded : 33.54% 08:00 08:01" at bounding box center [495, 533] width 770 height 18
click at [366, 527] on div "Loaded : 34.07% 08:03 08:57" at bounding box center [495, 533] width 770 height 18
click at [376, 525] on div "Loaded : 34.07% 08:58 09:15" at bounding box center [495, 533] width 770 height 18
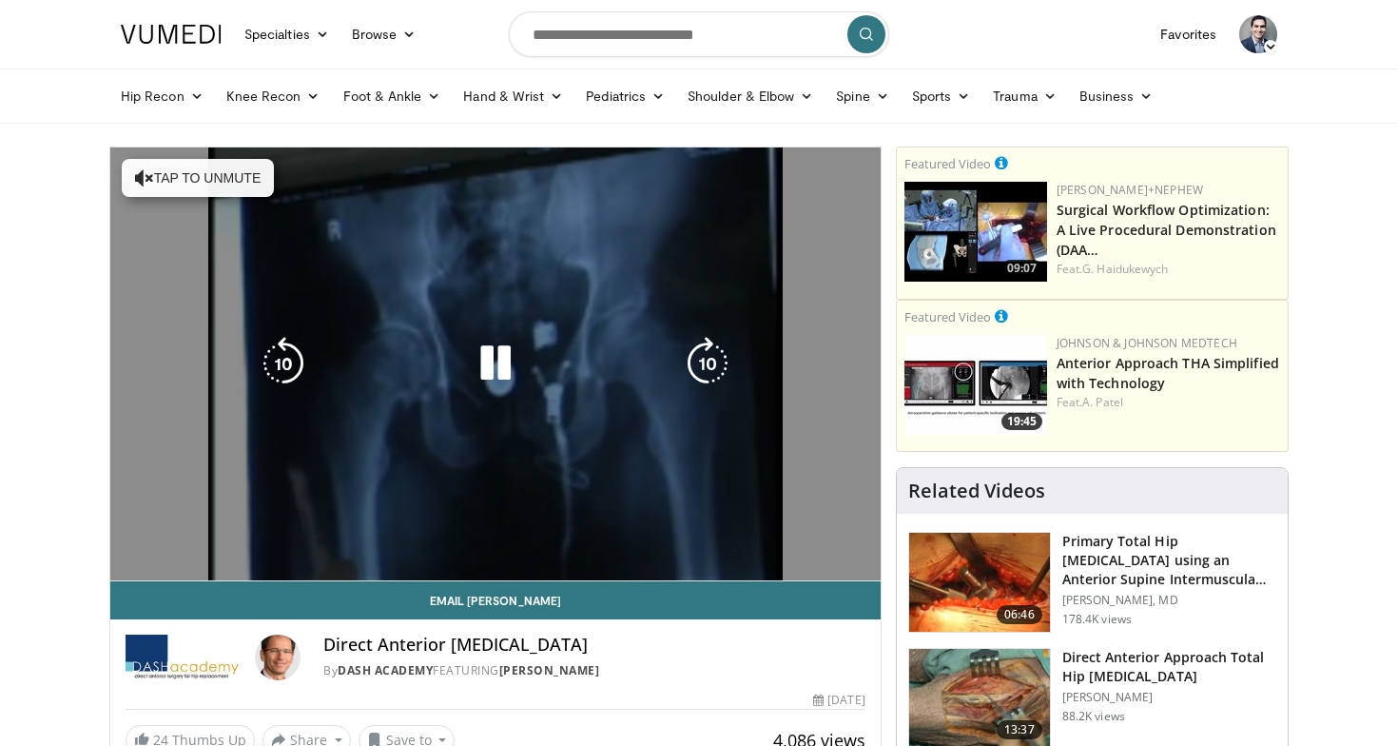
click at [378, 525] on div "10 seconds Tap to unmute" at bounding box center [495, 363] width 770 height 433
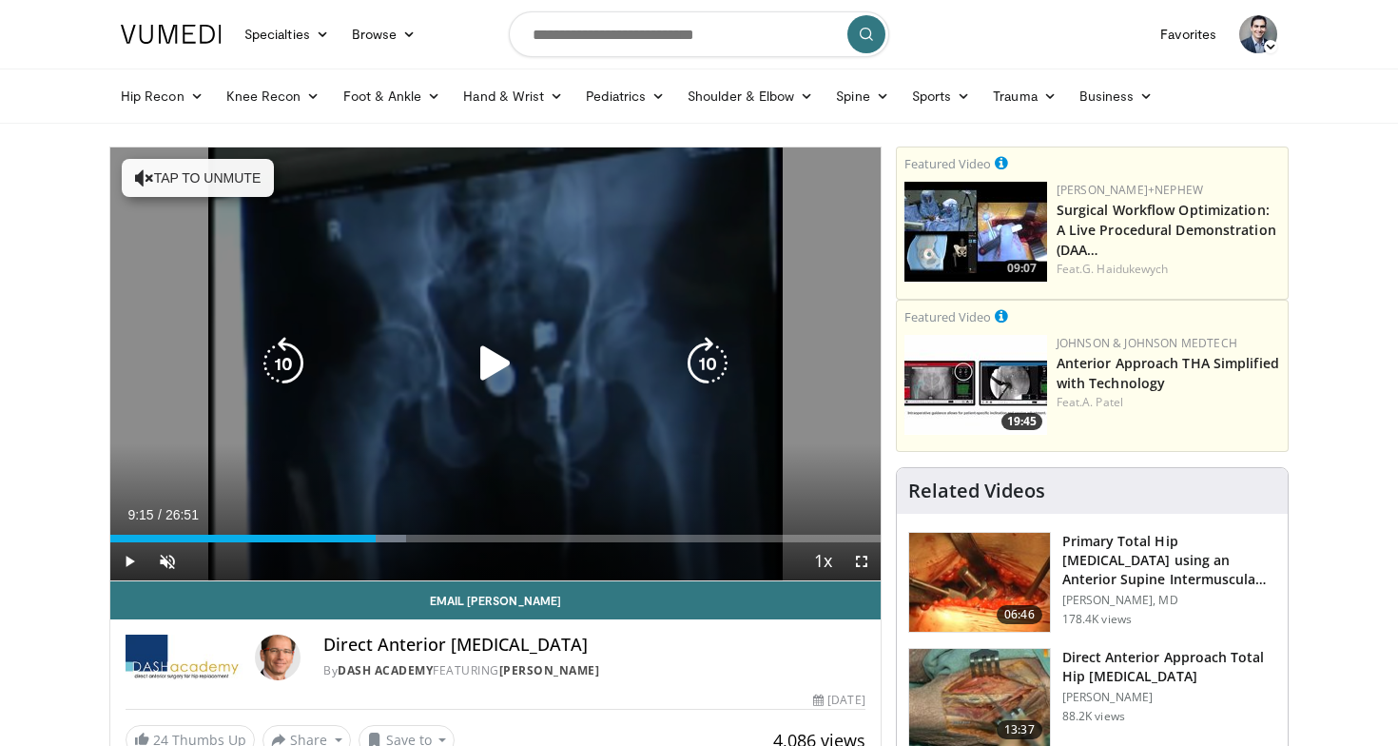
click at [393, 501] on div "10 seconds Tap to unmute" at bounding box center [495, 363] width 770 height 433
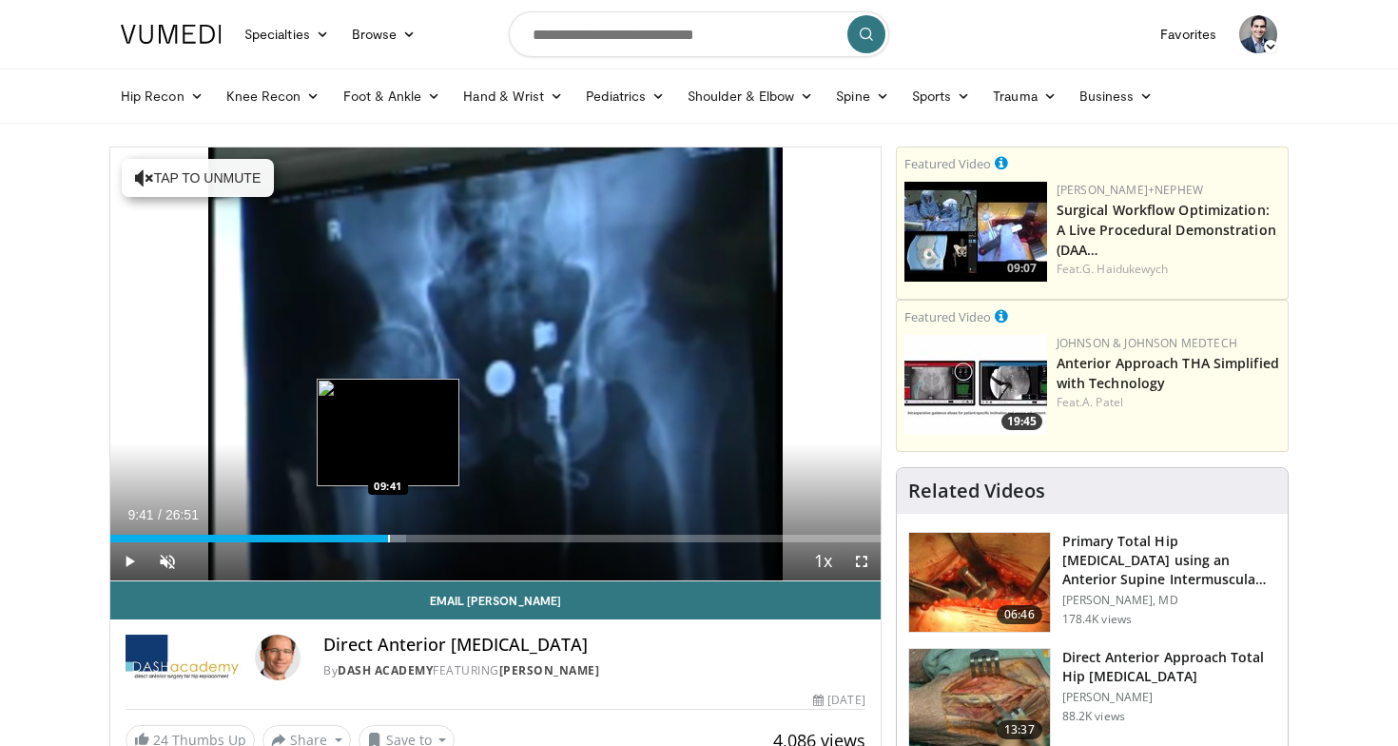
click at [388, 526] on div "Loaded : 38.40% 09:41 09:41" at bounding box center [495, 533] width 770 height 18
click at [402, 535] on div "Progress Bar" at bounding box center [403, 539] width 2 height 8
click at [408, 535] on div "Progress Bar" at bounding box center [409, 539] width 2 height 8
click at [430, 531] on div "Loaded : 42.74% 10:24 11:08" at bounding box center [495, 533] width 770 height 18
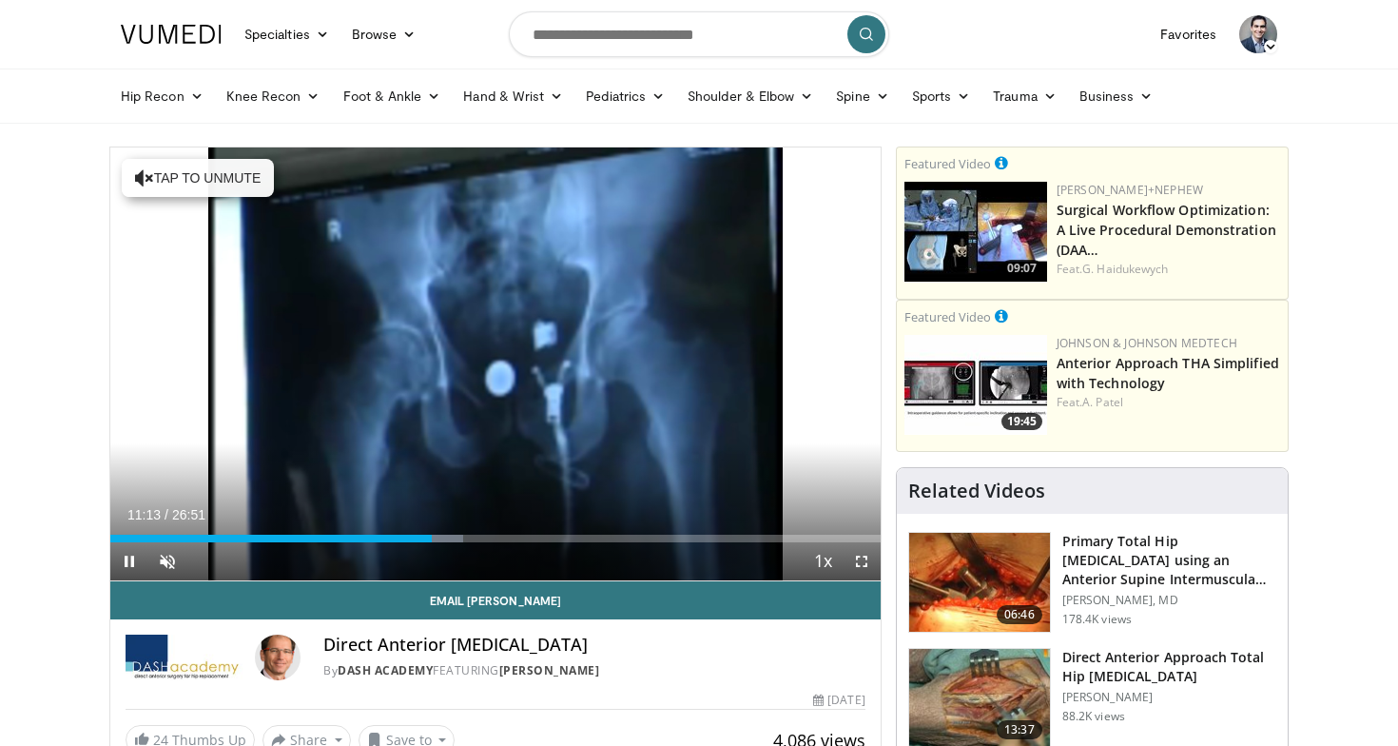
click at [444, 543] on div "Current Time 11:13 / Duration 26:51 Pause Skip Backward Skip Forward Unmute Loa…" at bounding box center [495, 561] width 770 height 38
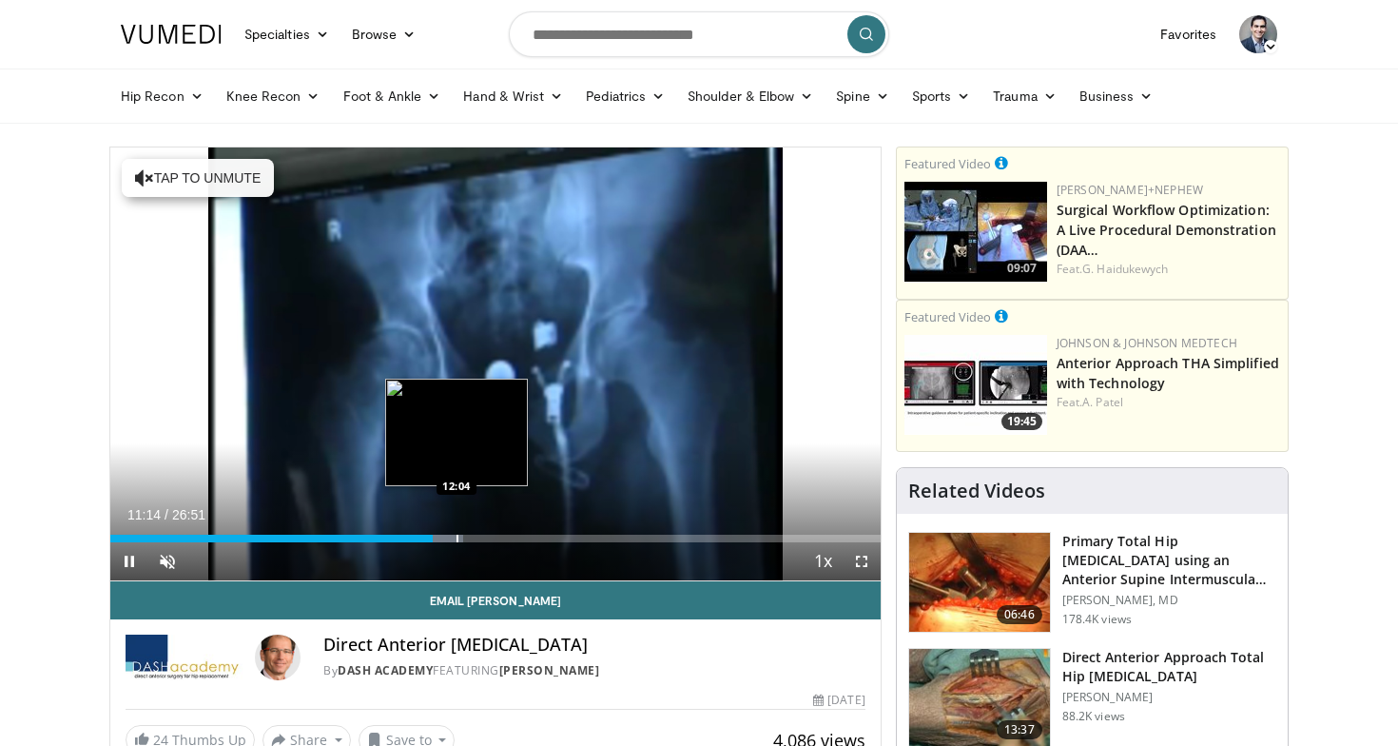
click at [458, 539] on div "Progress Bar" at bounding box center [458, 539] width 2 height 8
click at [450, 535] on div "Progress Bar" at bounding box center [451, 539] width 2 height 8
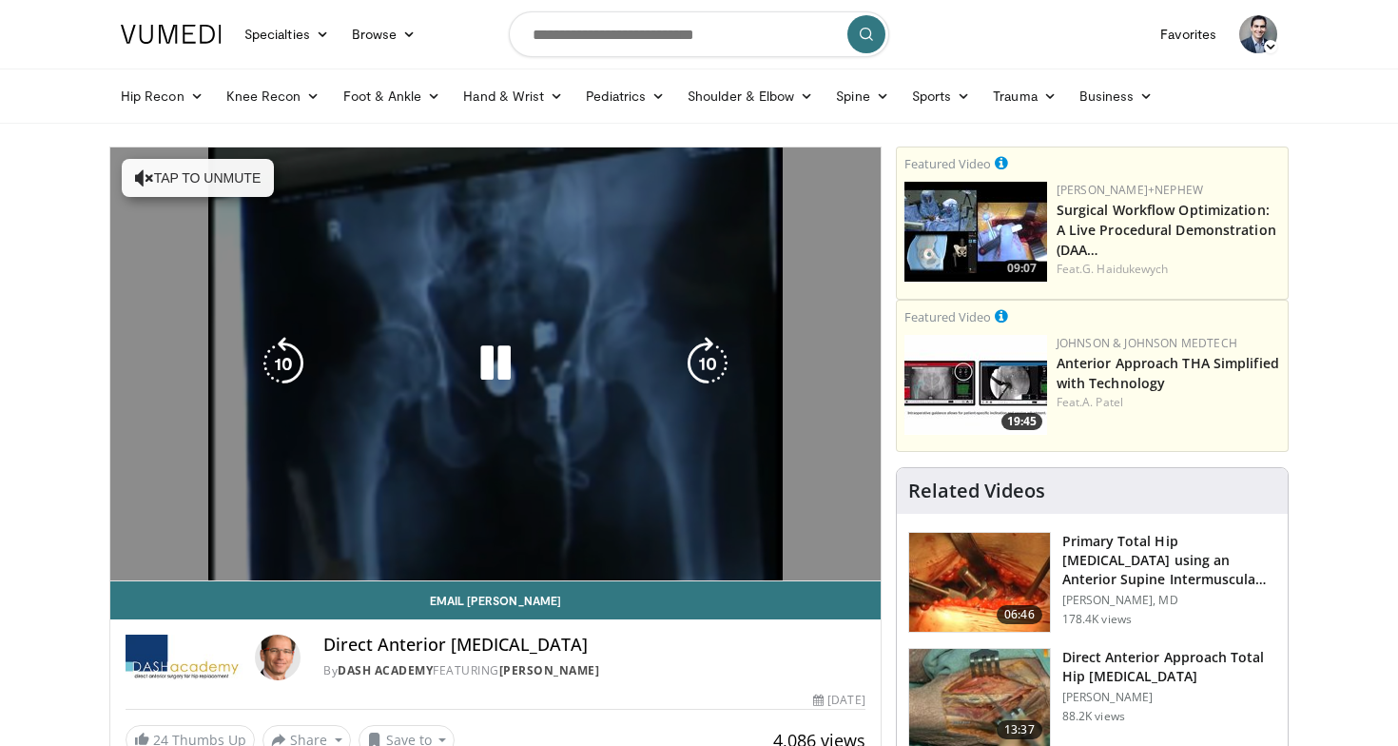
click at [446, 535] on video-js "**********" at bounding box center [495, 364] width 770 height 434
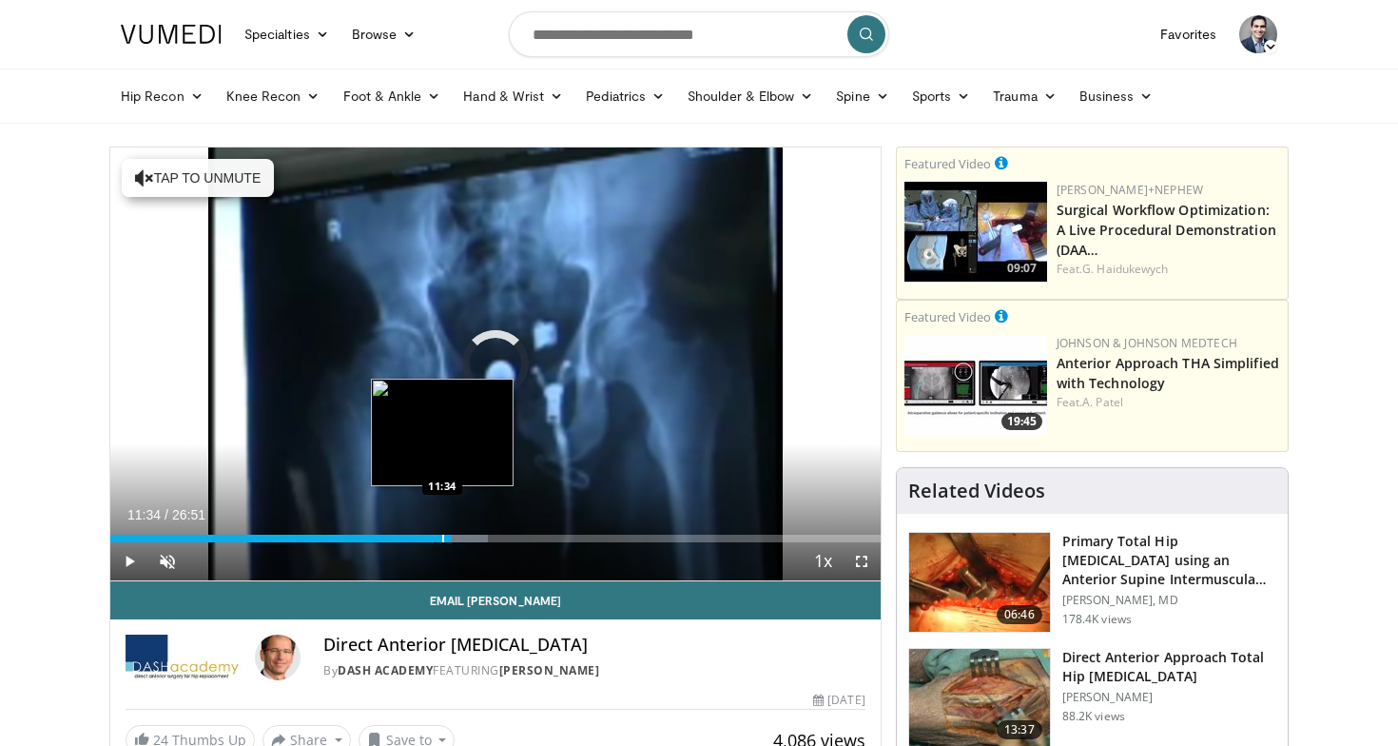
click at [442, 530] on div "Loaded : 49.06% 11:53 11:34" at bounding box center [495, 533] width 770 height 18
click at [483, 530] on div "Loaded : 47.08% 11:36 12:40" at bounding box center [495, 533] width 770 height 18
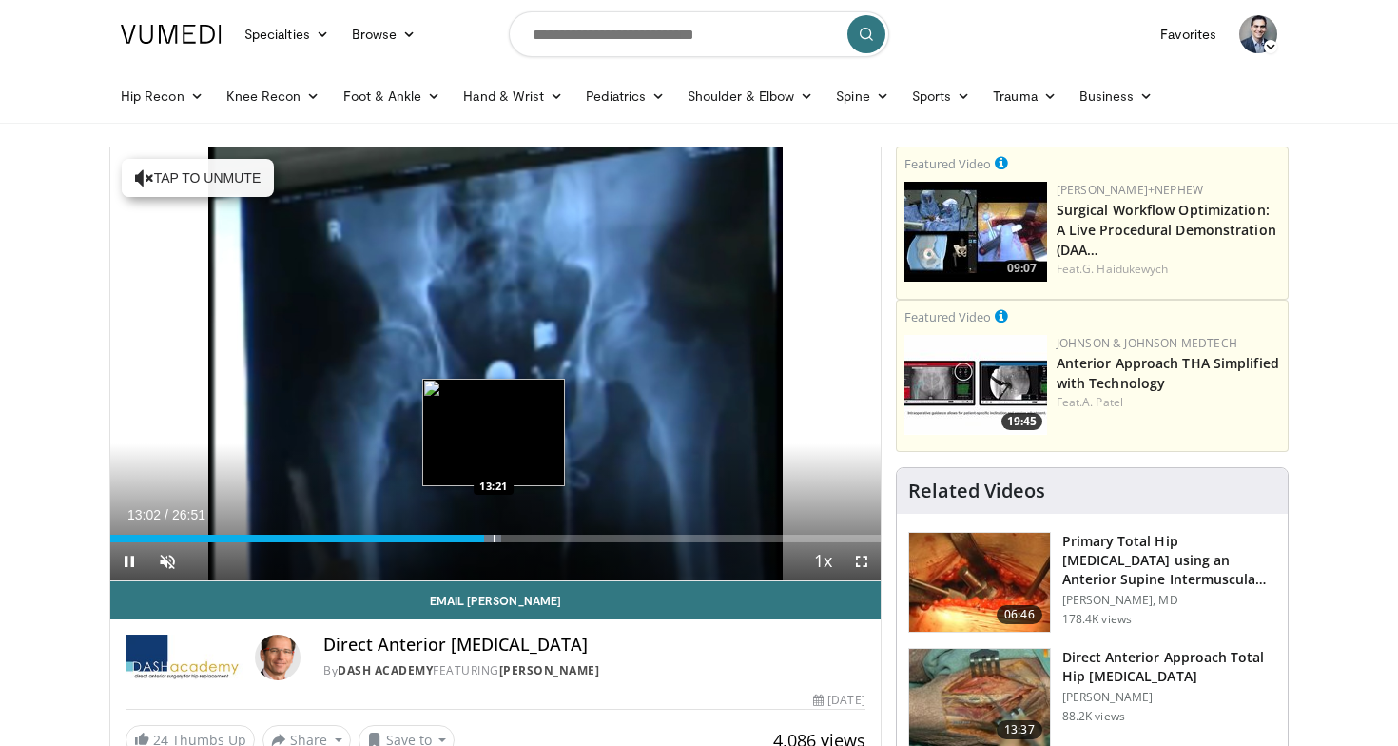
click at [493, 531] on div "Loaded : 50.79% 13:02 13:21" at bounding box center [495, 533] width 770 height 18
click at [507, 526] on div "Loaded : 53.89% 13:22 13:49" at bounding box center [495, 533] width 770 height 18
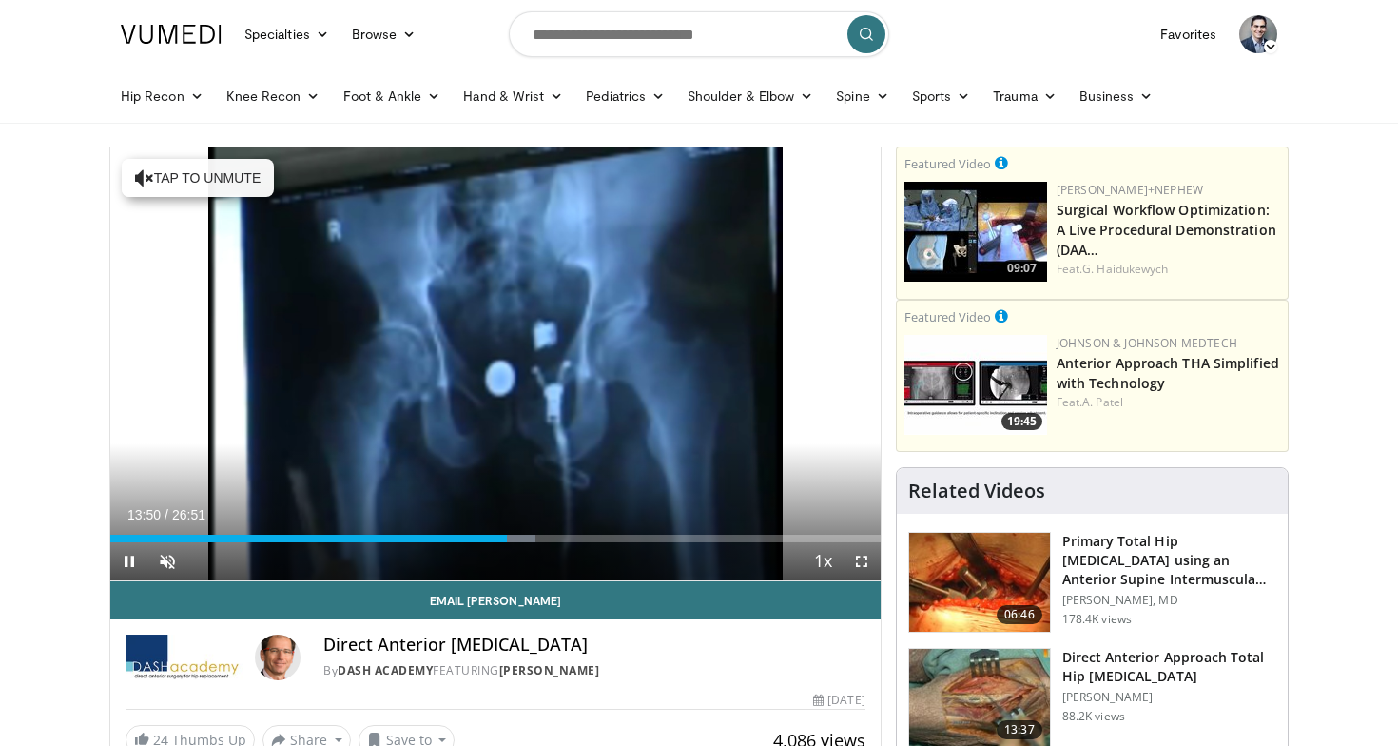
click at [514, 522] on div "Current Time 13:50 / Duration 26:51" at bounding box center [495, 514] width 770 height 17
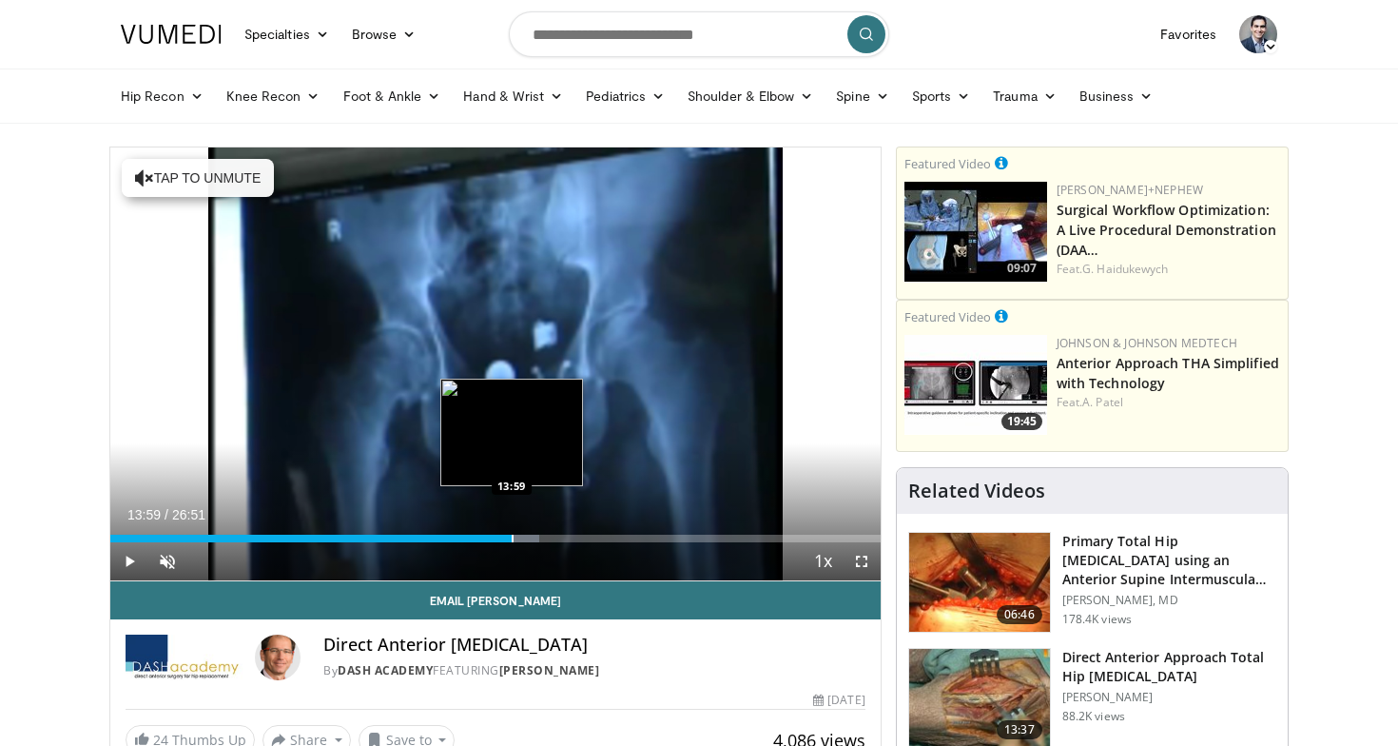
click at [512, 540] on div "Progress Bar" at bounding box center [513, 539] width 2 height 8
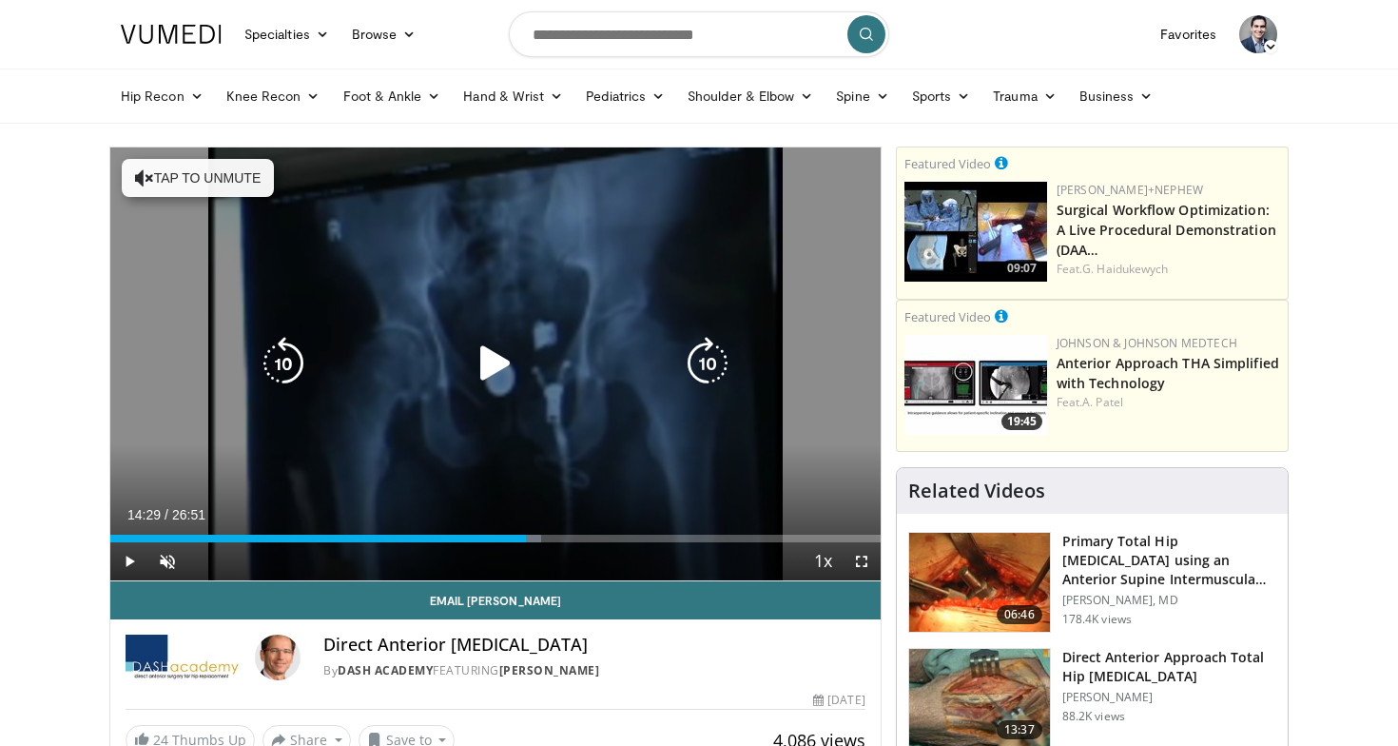
click at [526, 538] on div "Progress Bar" at bounding box center [519, 539] width 44 height 8
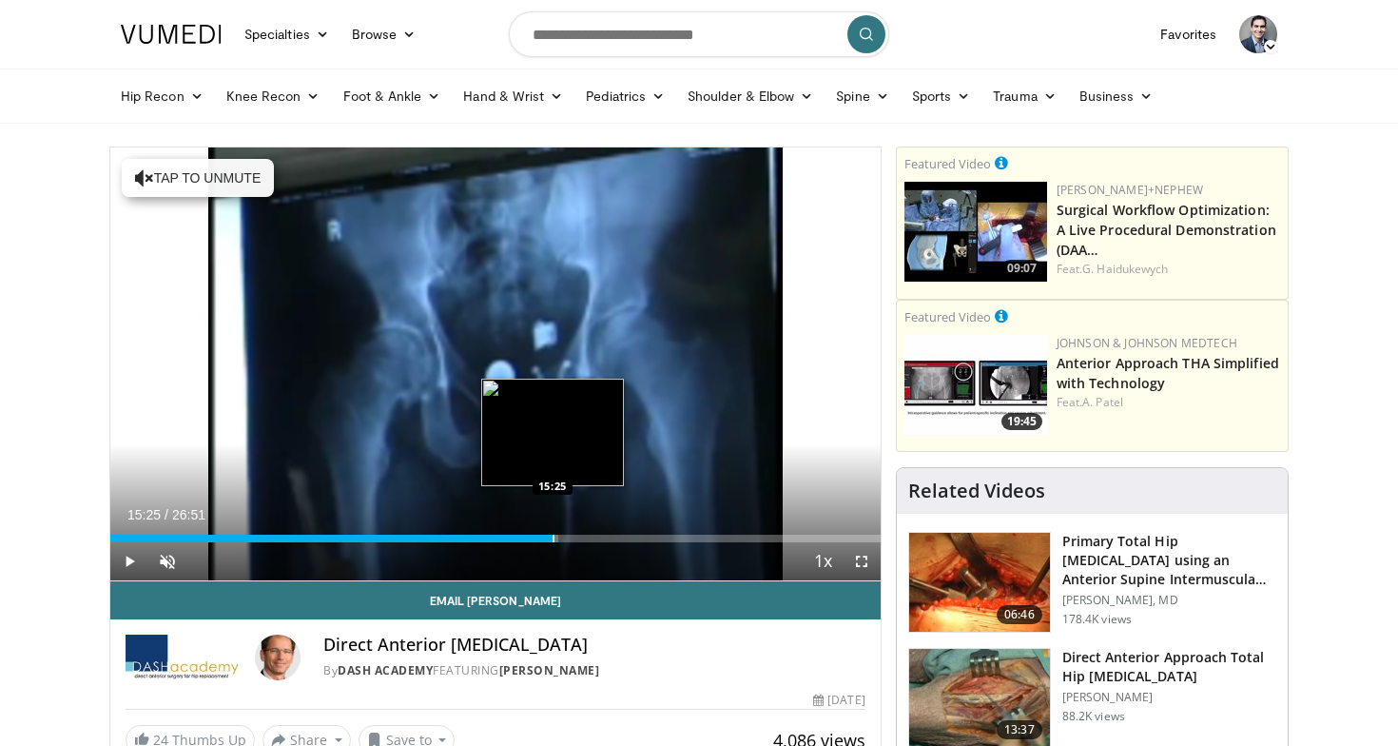
click at [553, 535] on div "Progress Bar" at bounding box center [554, 539] width 2 height 8
click at [555, 535] on div "Progress Bar" at bounding box center [556, 539] width 2 height 8
click at [555, 535] on div "Progress Bar" at bounding box center [554, 539] width 2 height 8
click at [575, 537] on div "Progress Bar" at bounding box center [575, 539] width 2 height 8
click at [591, 535] on div "Progress Bar" at bounding box center [590, 539] width 2 height 8
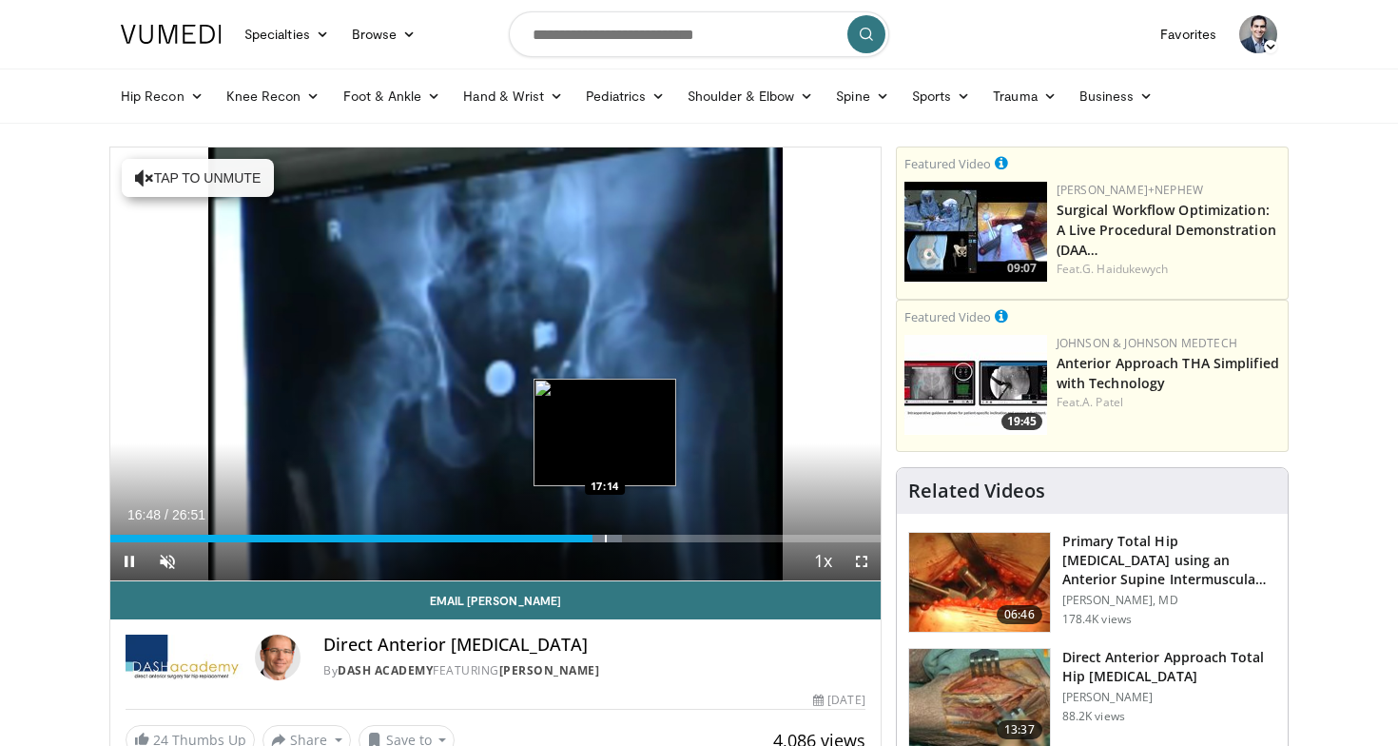
click at [605, 535] on div "Progress Bar" at bounding box center [606, 539] width 2 height 8
click at [608, 533] on div "Loaded : 68.14% 17:22 17:22" at bounding box center [495, 533] width 770 height 18
click at [615, 531] on div "Loaded : 68.76% 17:38 17:38" at bounding box center [495, 533] width 770 height 18
click at [629, 528] on div "Loaded : 69.56% 17:40 18:04" at bounding box center [495, 533] width 770 height 18
click at [647, 530] on div "Loaded : 71.24% 18:04 18:28" at bounding box center [495, 533] width 770 height 18
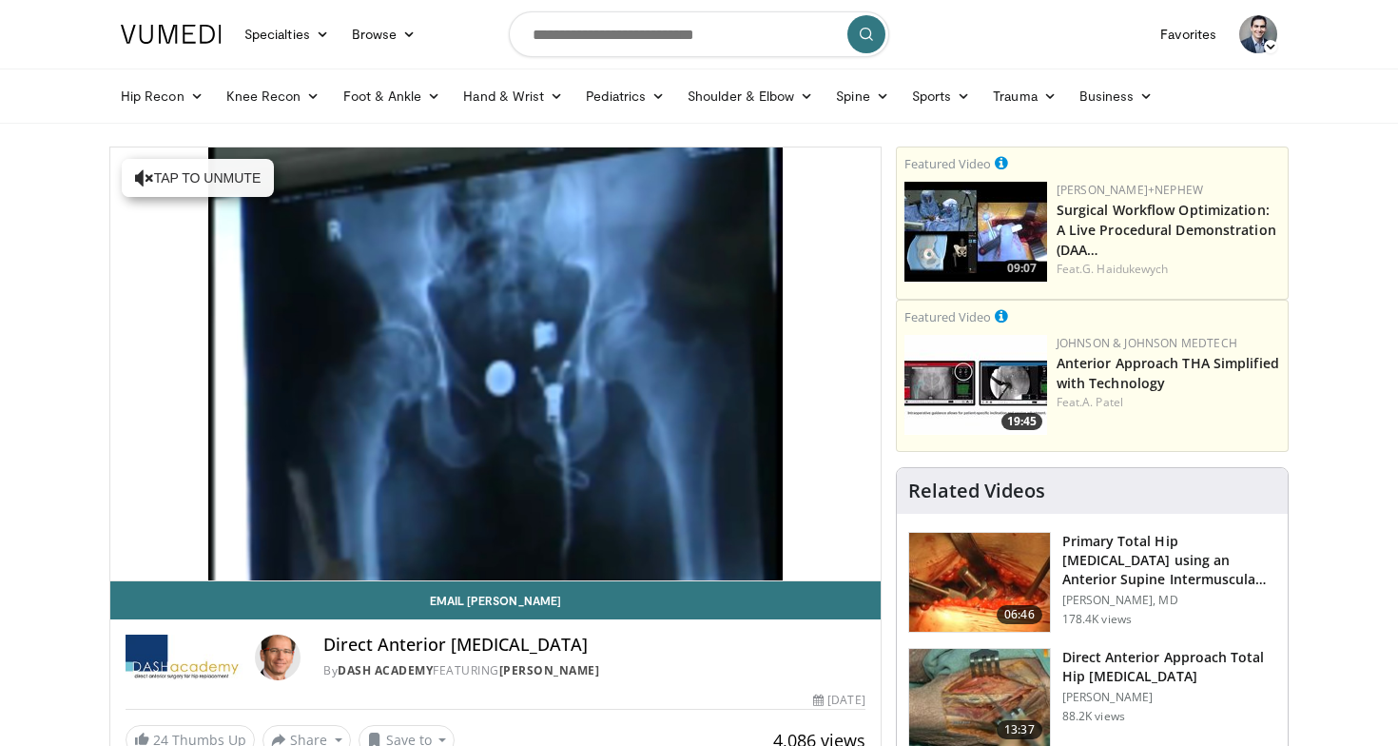
click at [657, 562] on div "Loaded : 73.29% 18:45 18:44" at bounding box center [495, 571] width 770 height 18
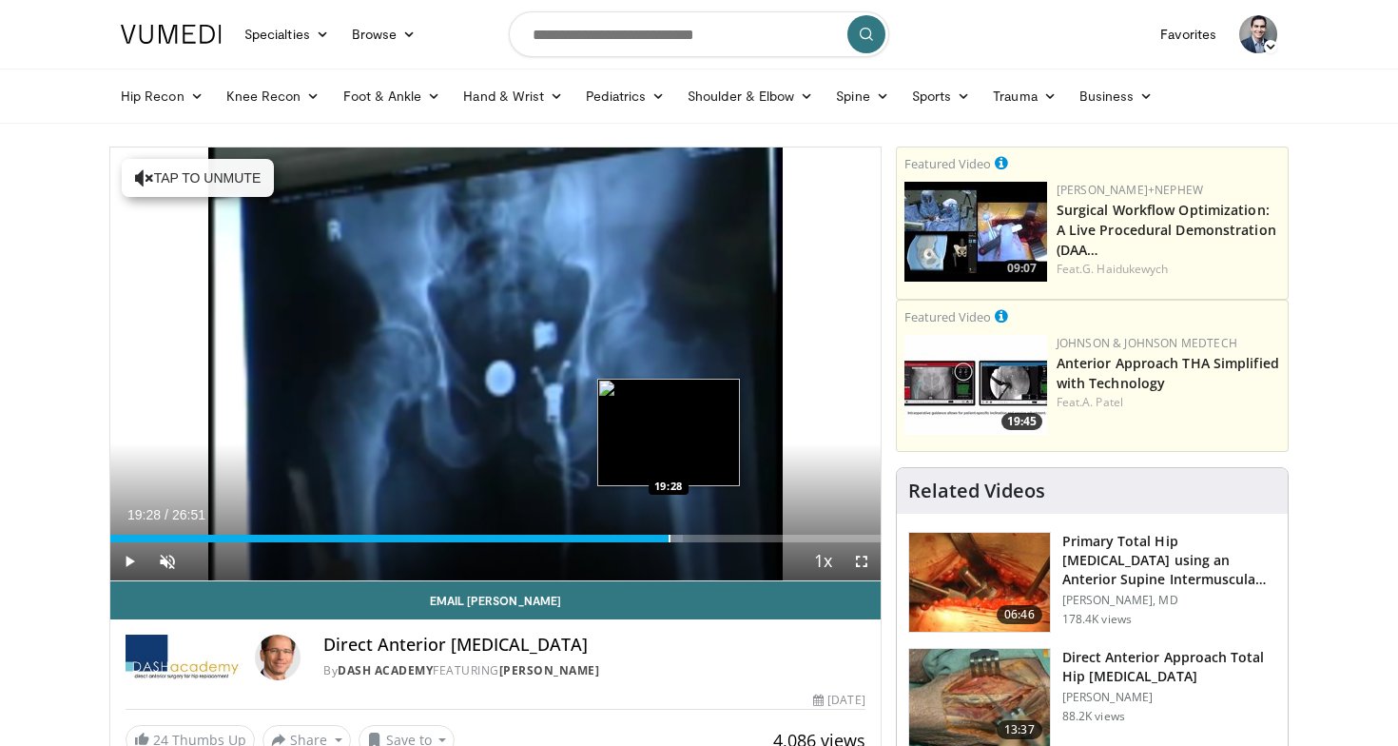
click at [668, 524] on div "Loaded : 74.33% 19:28 19:28" at bounding box center [495, 533] width 770 height 18
click at [684, 526] on div "Loaded : 76.39% 19:28 20:01" at bounding box center [495, 533] width 770 height 18
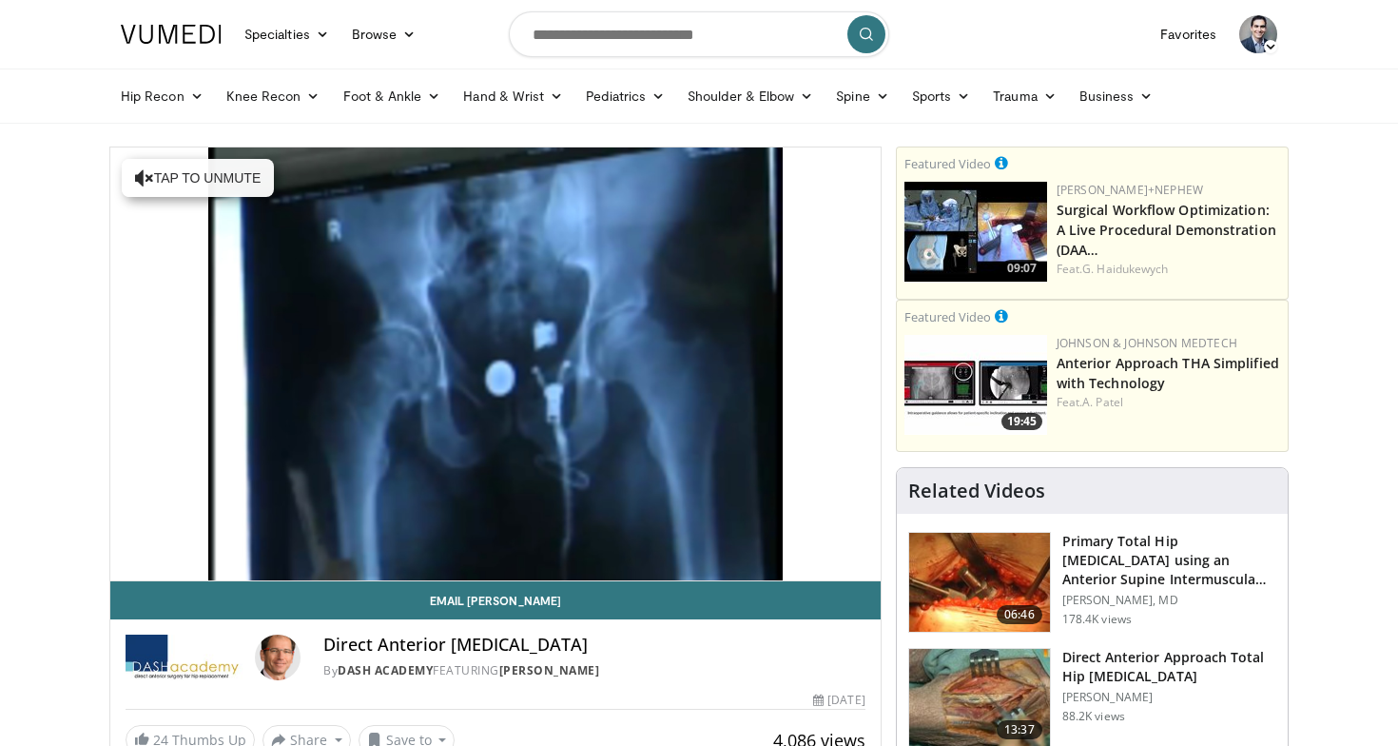
click at [699, 562] on div "Loaded : 77.63% 20:02 20:01" at bounding box center [495, 571] width 770 height 18
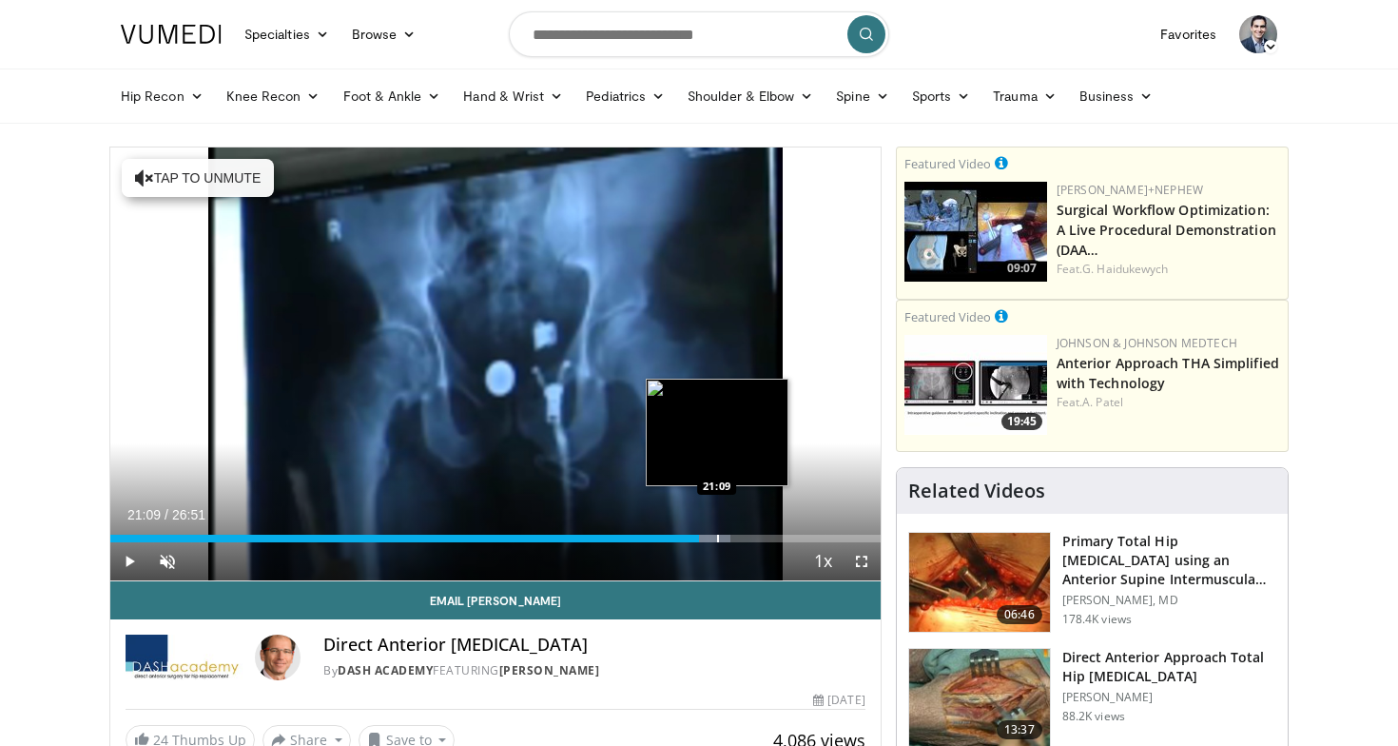
click at [716, 525] on div "Loaded : 80.53% 21:09 21:09" at bounding box center [495, 533] width 770 height 18
click at [709, 535] on div "Progress Bar" at bounding box center [710, 539] width 2 height 8
click at [721, 532] on div "Loaded : 83.01% 21:01 21:19" at bounding box center [495, 533] width 770 height 18
click at [734, 532] on div "Loaded : 83.22% 21:20 21:45" at bounding box center [495, 533] width 770 height 18
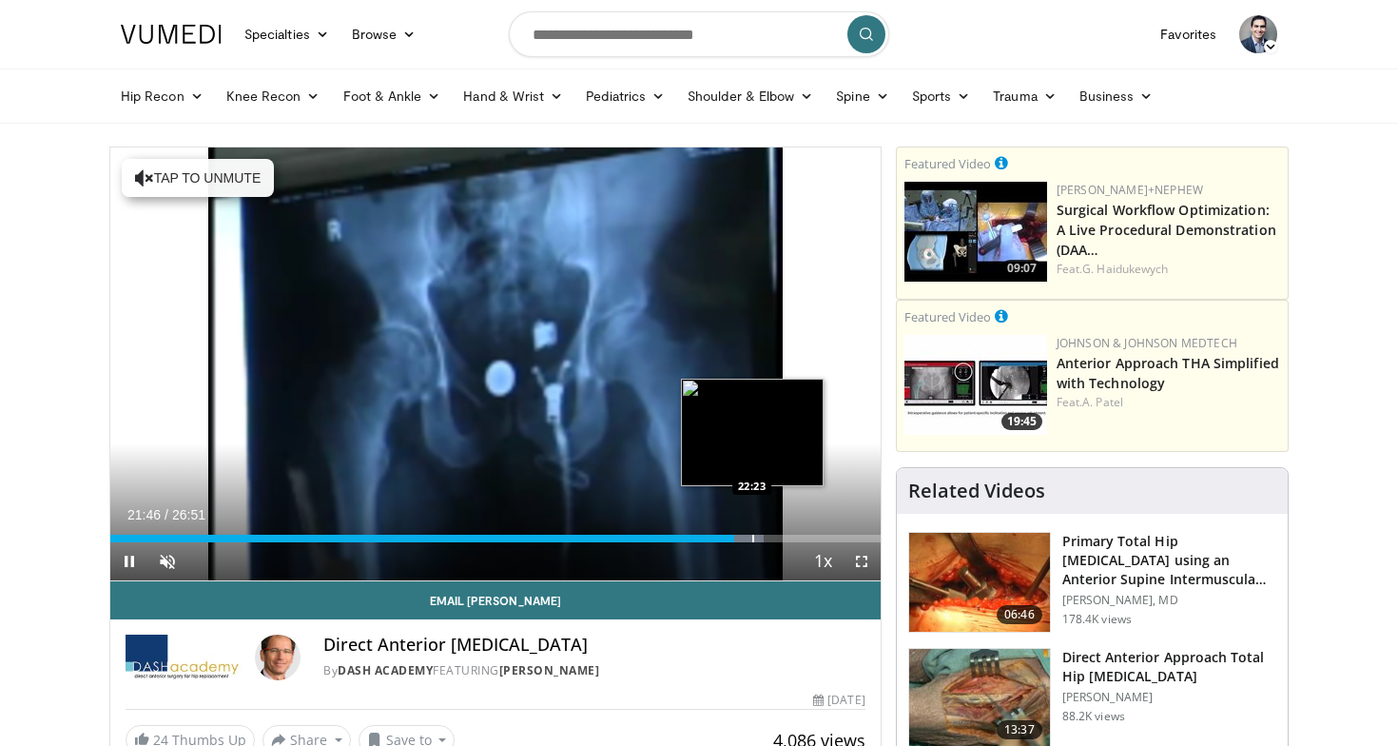
click at [752, 532] on div "Loaded : 84.87% 21:46 22:23" at bounding box center [495, 533] width 770 height 18
click at [762, 529] on div "Loaded : 87.34% 22:45 22:45" at bounding box center [495, 533] width 770 height 18
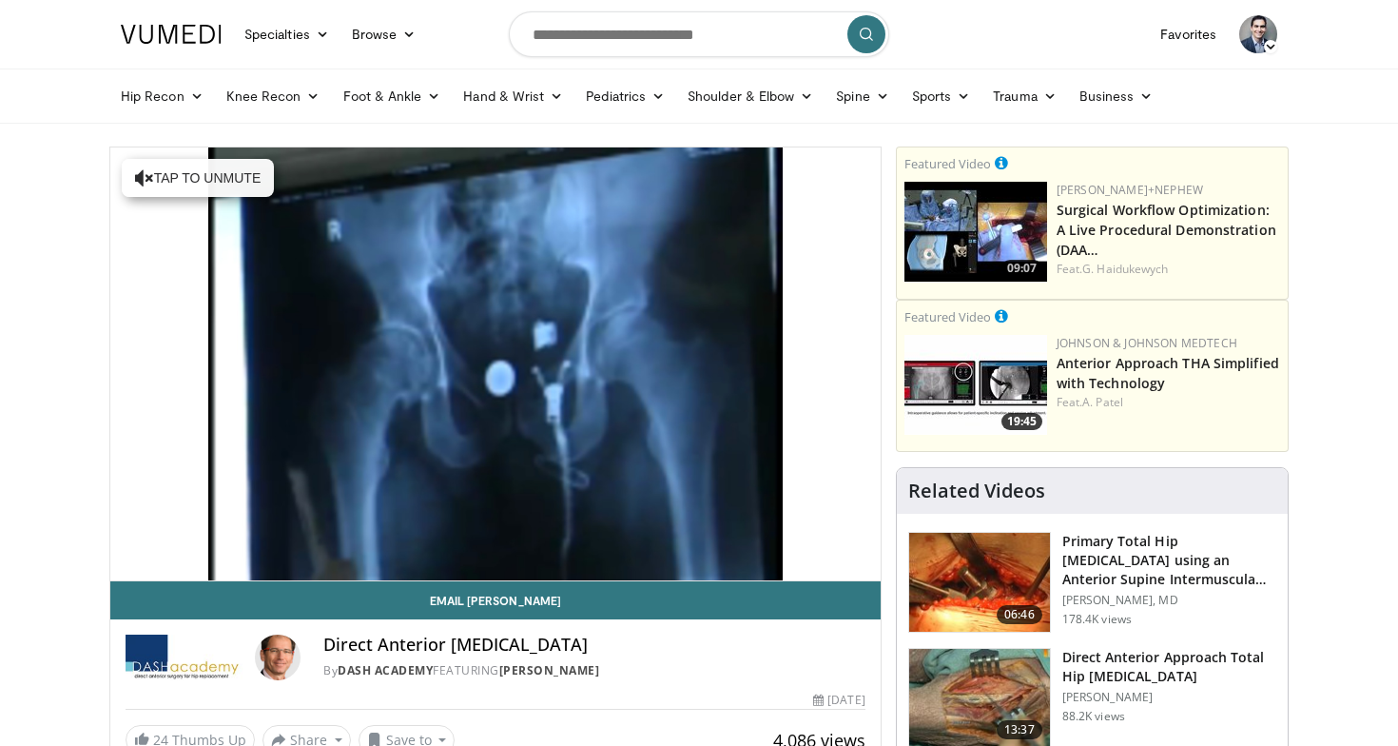
click at [777, 562] on div "Loaded : 87.34% 22:45 22:45" at bounding box center [495, 571] width 770 height 18
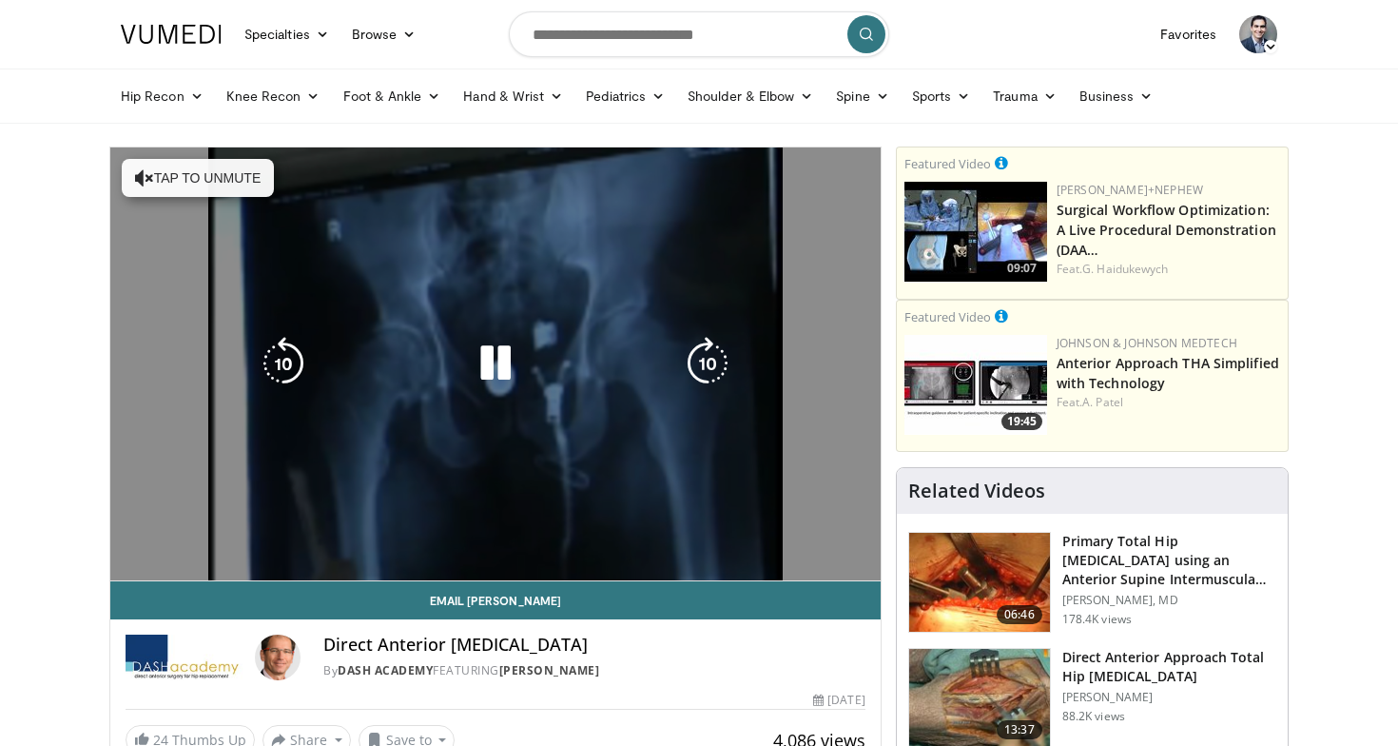
click at [777, 527] on div "10 seconds Tap to unmute" at bounding box center [495, 363] width 770 height 433
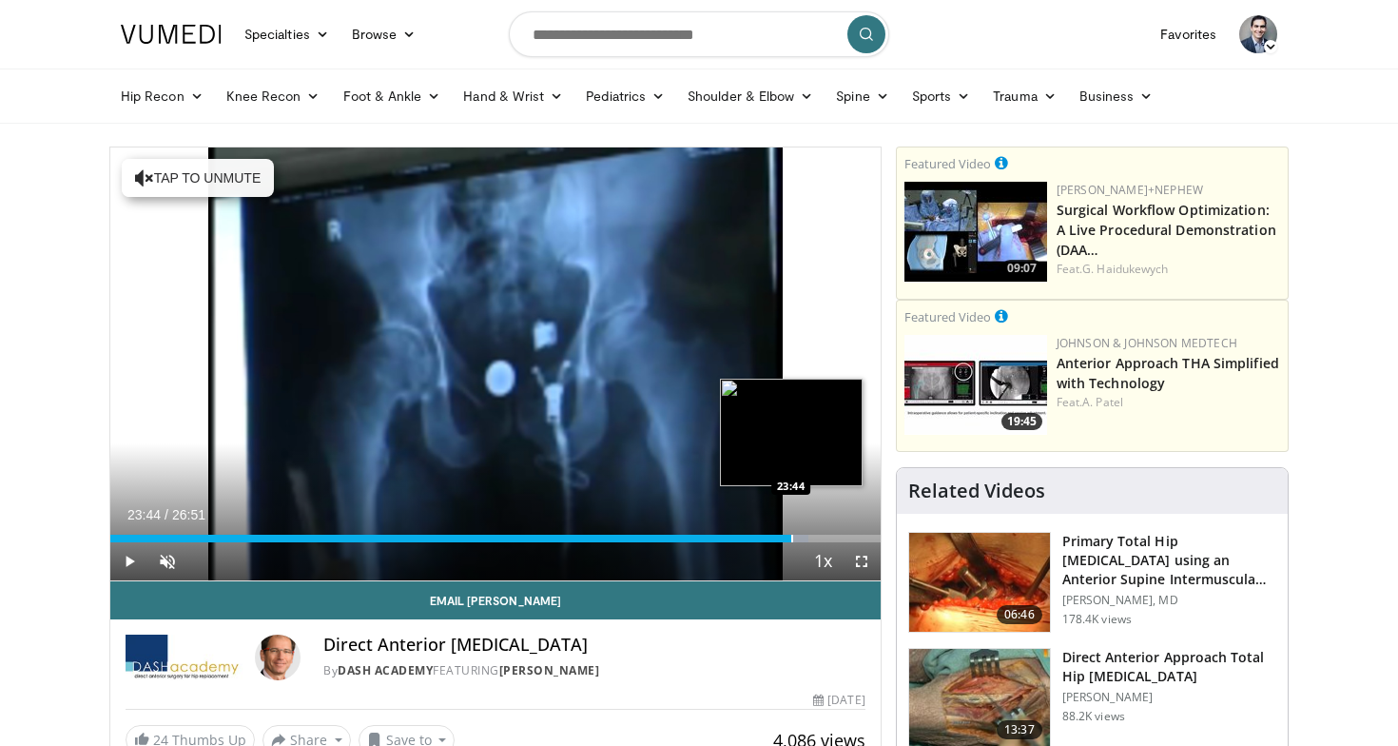
click at [790, 527] on div "Loaded : 90.68% 23:44 23:44" at bounding box center [495, 533] width 770 height 18
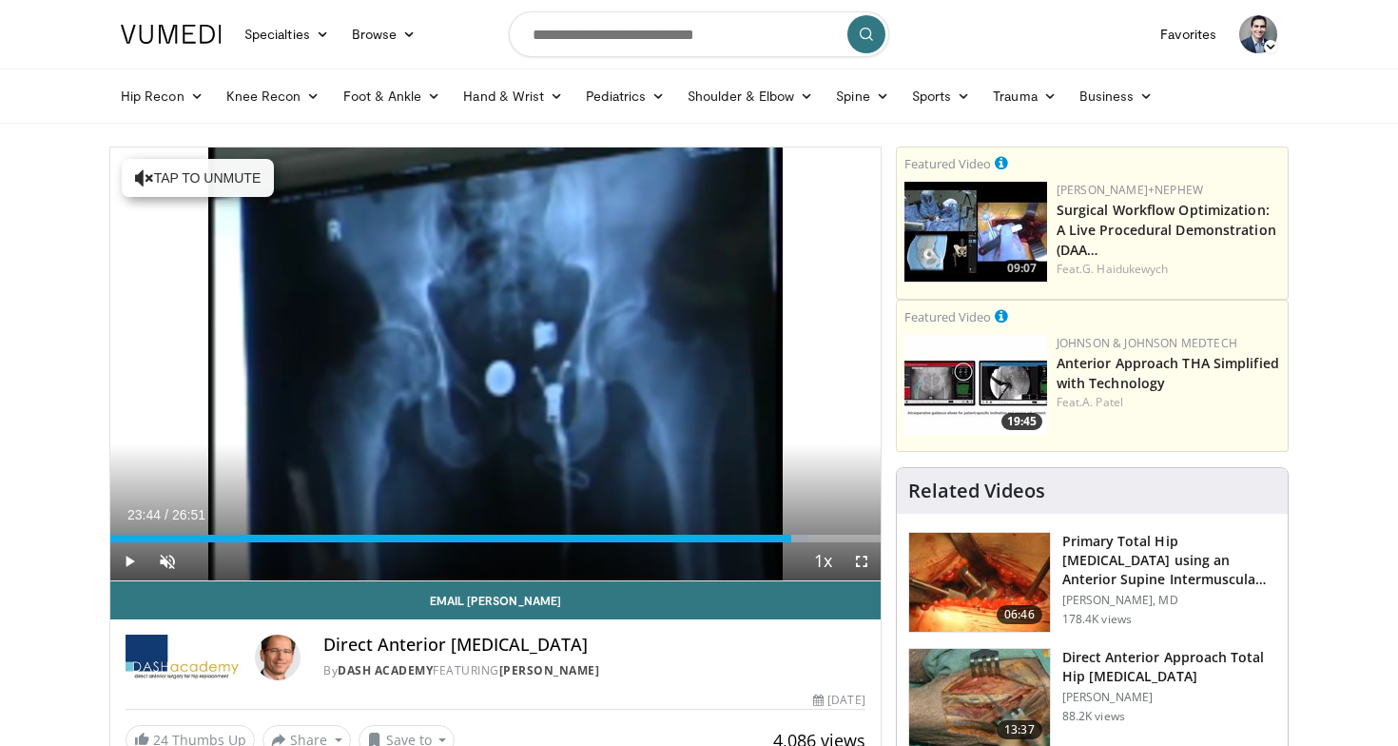
click at [804, 527] on div "Loaded : 90.68% 23:44 24:02" at bounding box center [495, 533] width 770 height 18
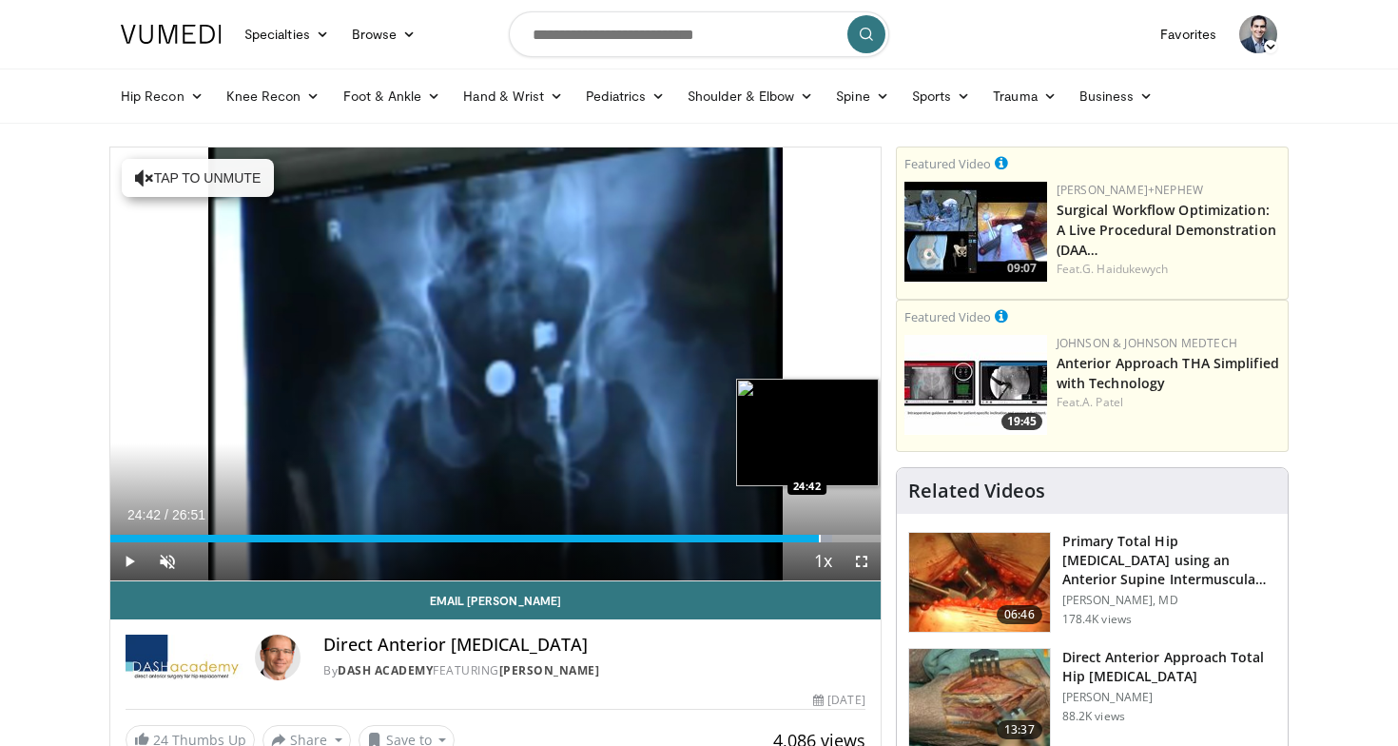
click at [819, 528] on div "Loaded : 93.78% 24:42 24:42" at bounding box center [495, 533] width 770 height 18
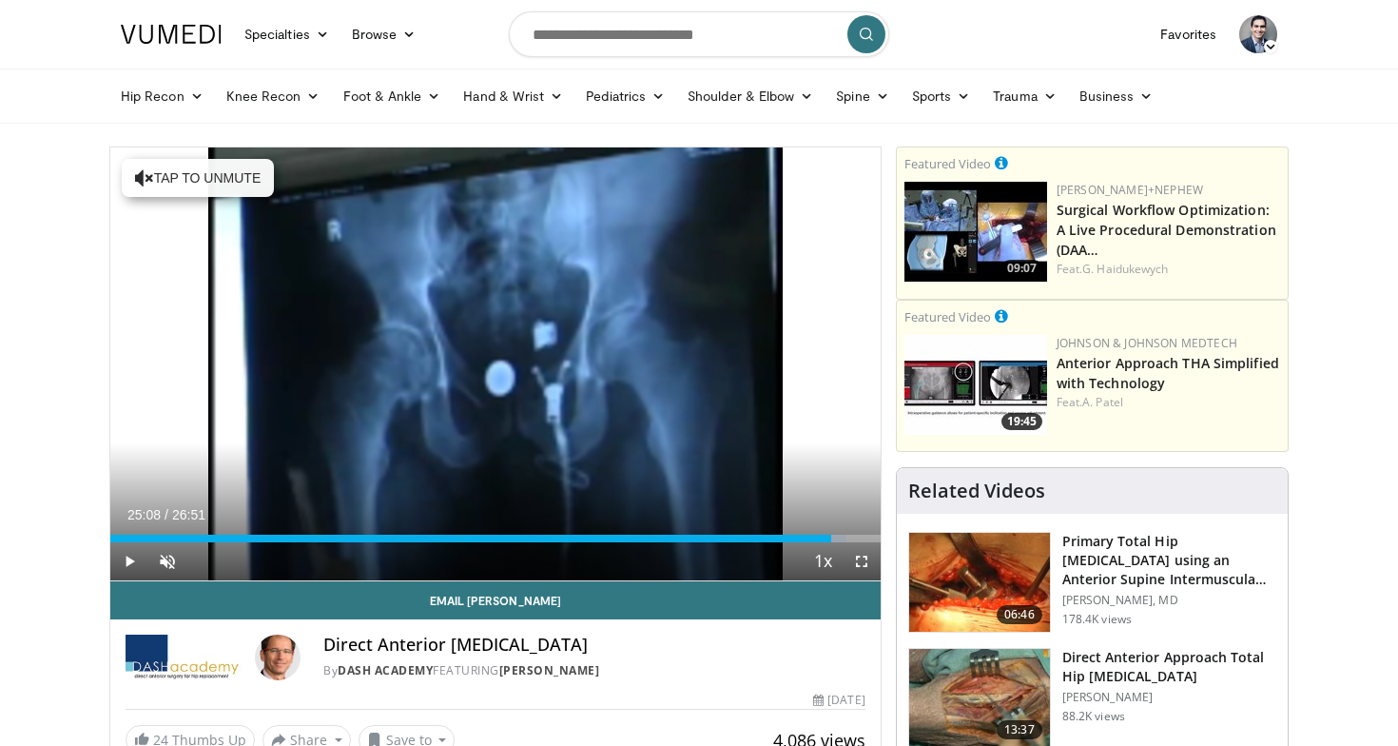
click at [831, 529] on div "Loaded : 95.64% 25:08 25:08" at bounding box center [495, 533] width 770 height 18
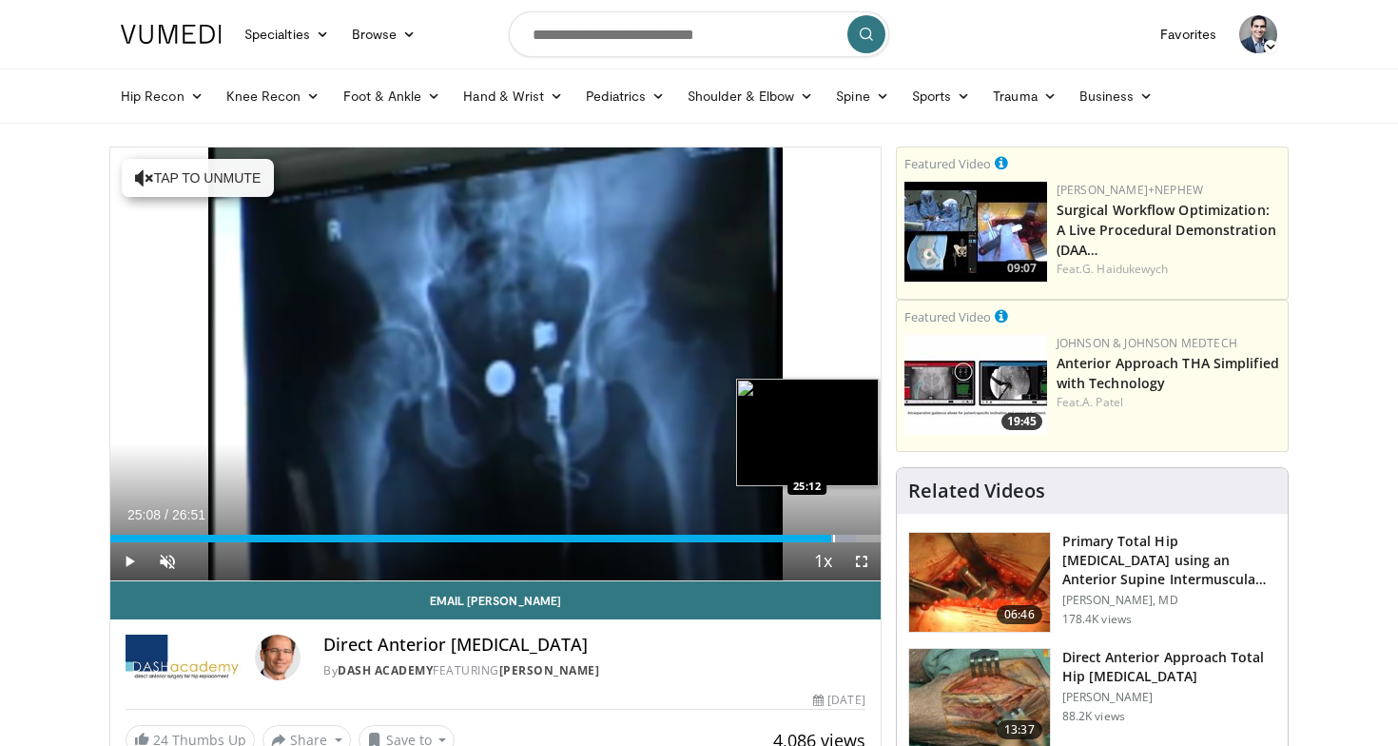
click at [836, 529] on div "Loaded : 96.89% 25:08 25:12" at bounding box center [495, 533] width 770 height 18
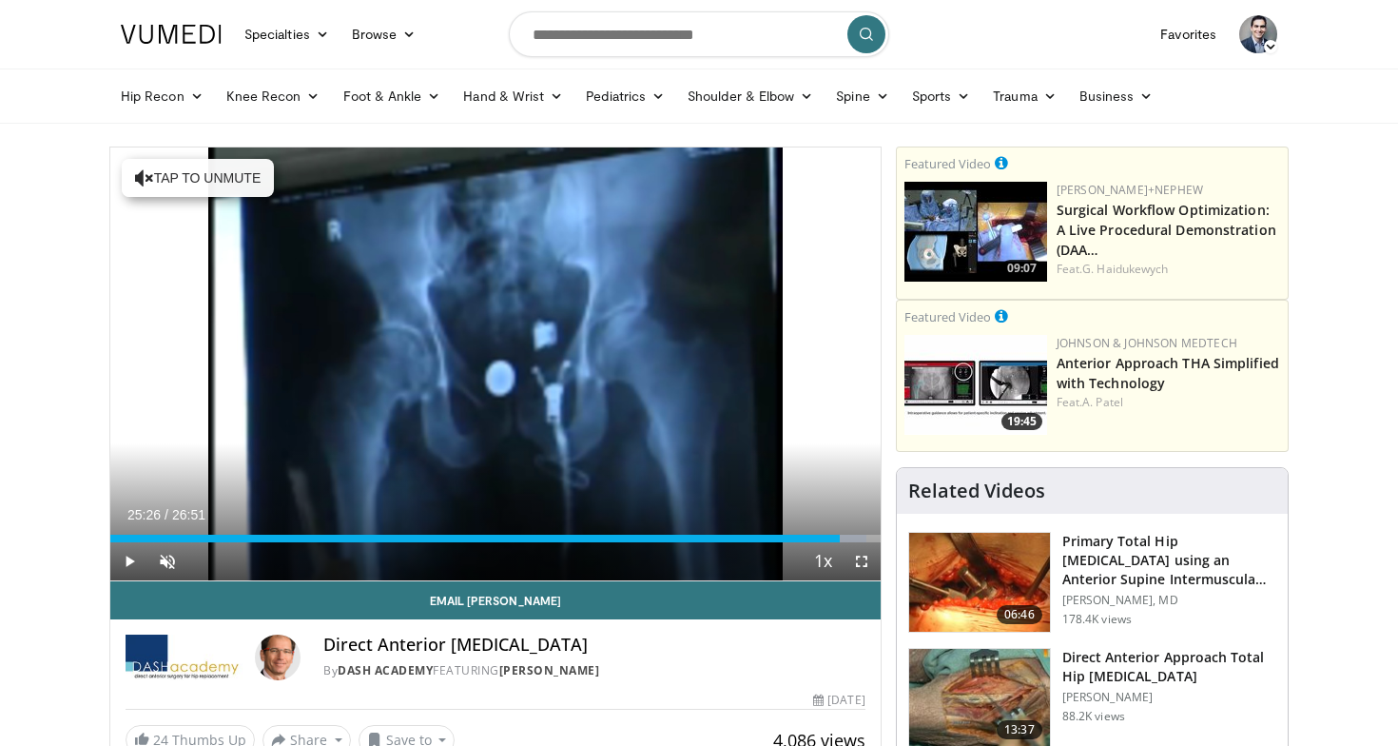
click at [839, 529] on div "Loaded : 98.13% 25:26 25:26" at bounding box center [495, 533] width 770 height 18
click at [853, 531] on div "Loaded : 98.49% 25:26 25:28" at bounding box center [495, 533] width 770 height 18
click at [860, 531] on div "Loaded : 98.49% 25:54 26:07" at bounding box center [495, 533] width 770 height 18
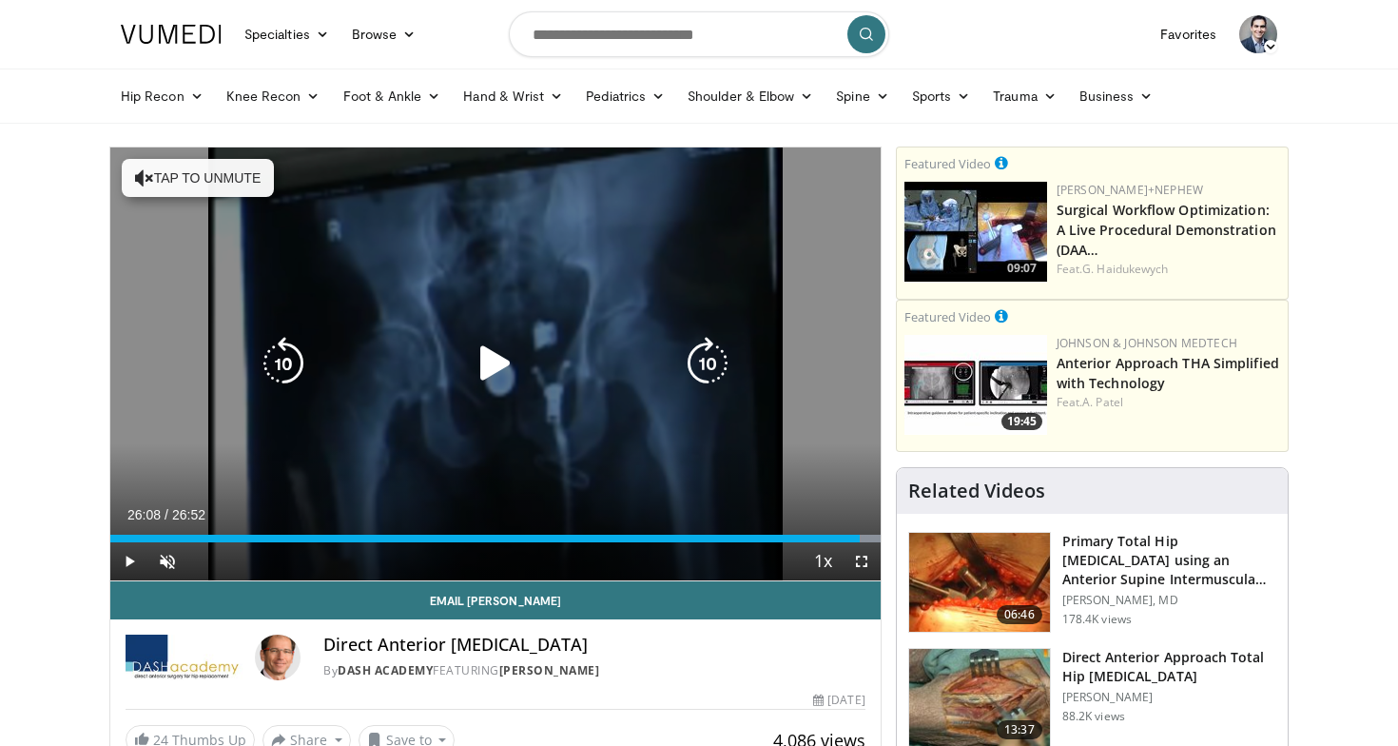
click at [606, 304] on div "10 seconds Tap to unmute" at bounding box center [495, 363] width 770 height 433
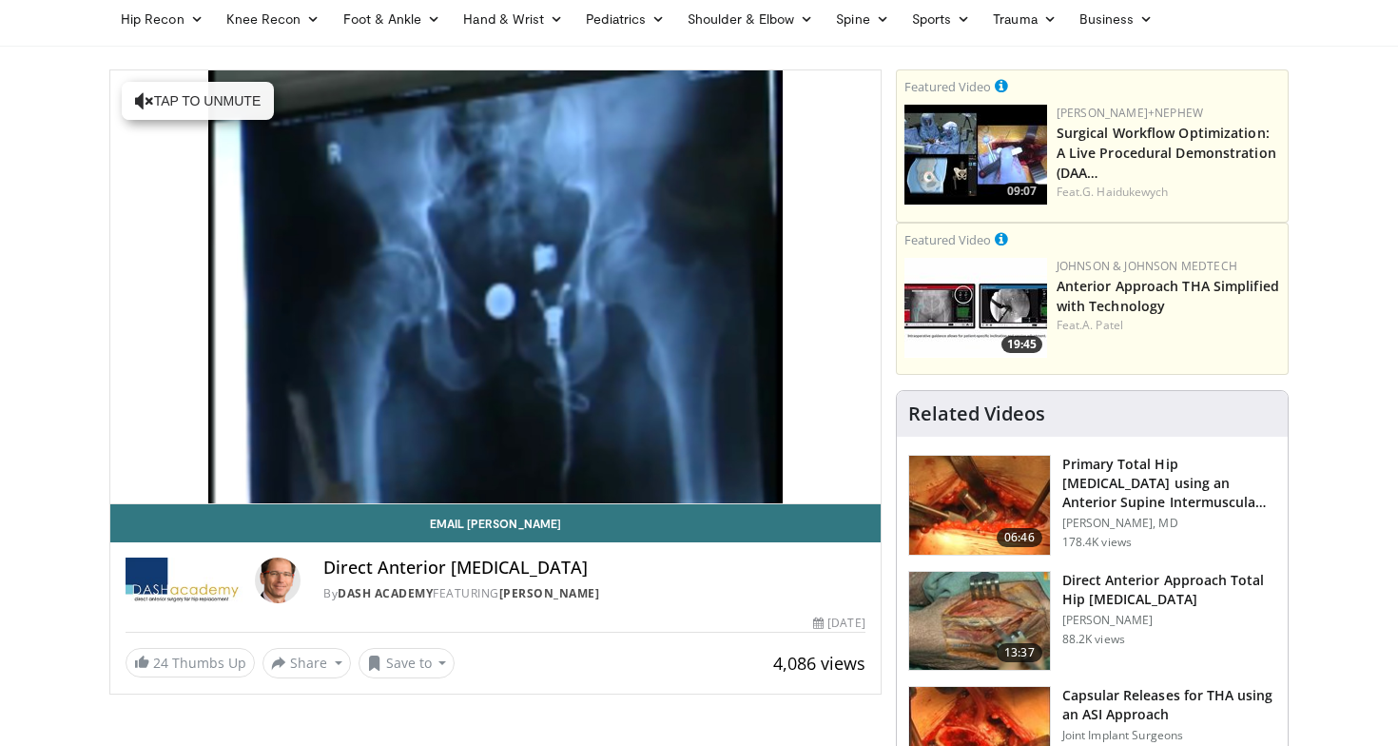
scroll to position [81, 0]
